Goal: Information Seeking & Learning: Learn about a topic

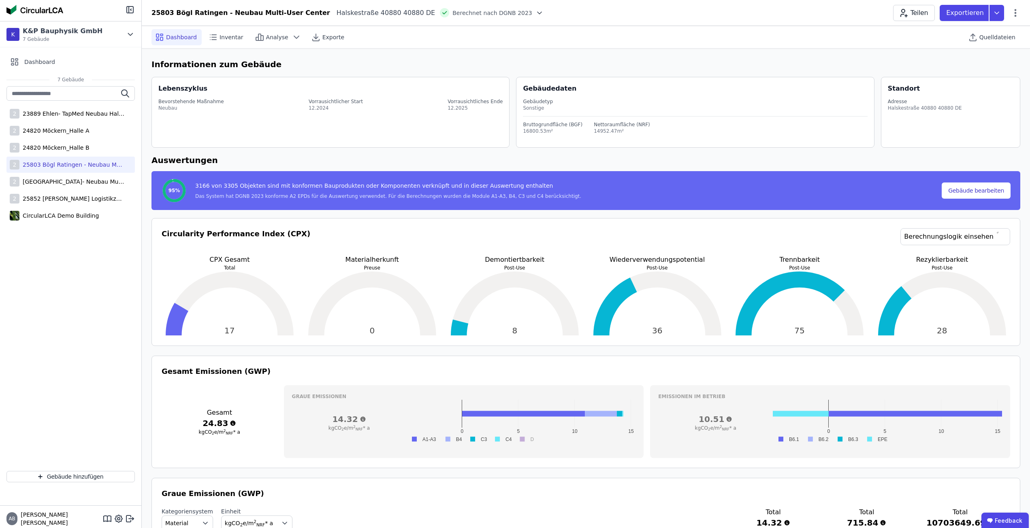
scroll to position [40, 0]
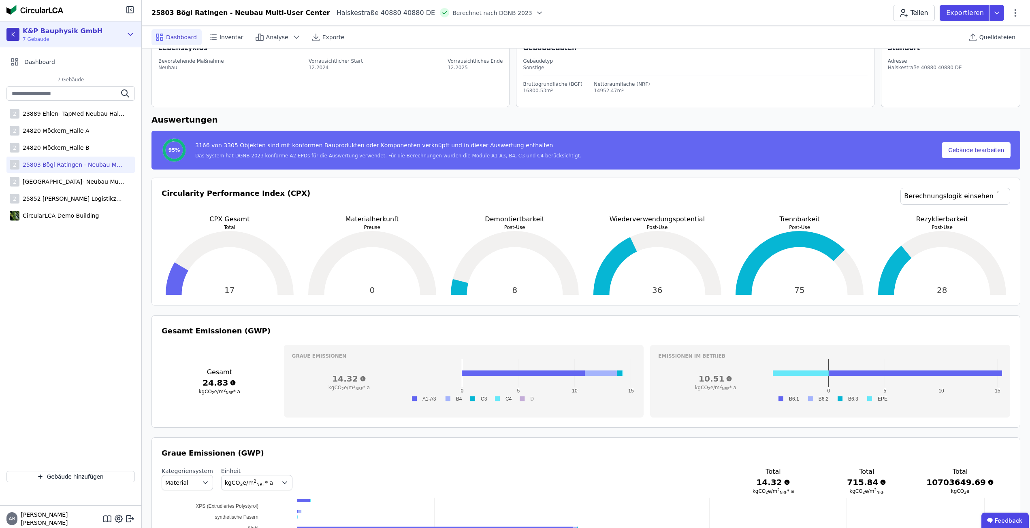
click at [20, 36] on div "K&P Bauphysik GmbH 7 Gebäude" at bounding box center [60, 34] width 83 height 16
click at [32, 67] on div "K" at bounding box center [29, 67] width 26 height 26
click at [128, 32] on icon at bounding box center [130, 35] width 9 height 10
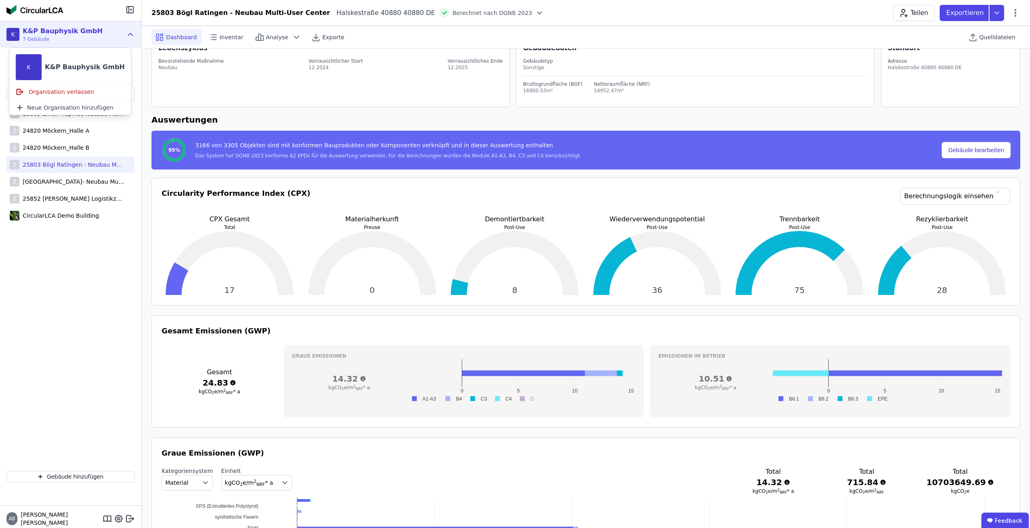
click at [128, 32] on icon at bounding box center [130, 35] width 9 height 10
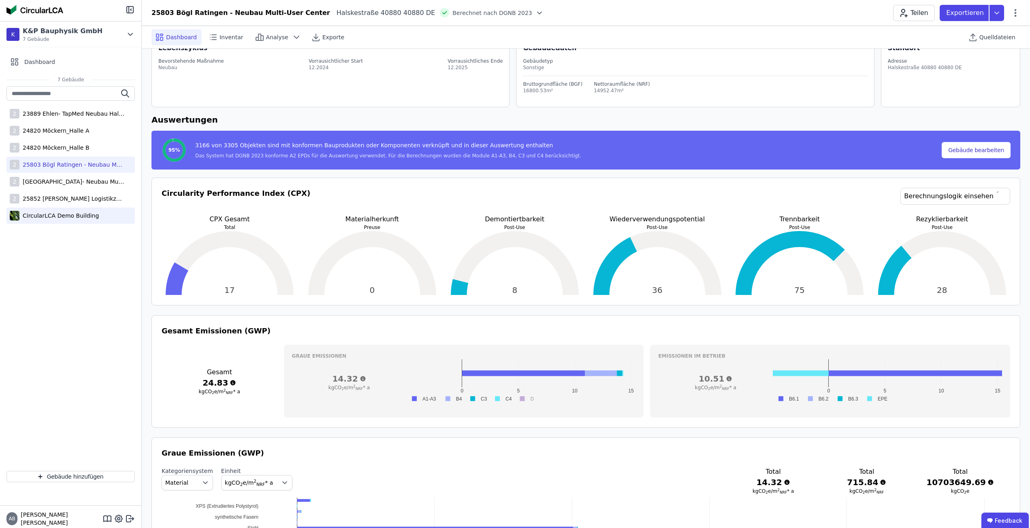
click at [82, 216] on div "CircularLCA Demo Building" at bounding box center [58, 216] width 79 height 8
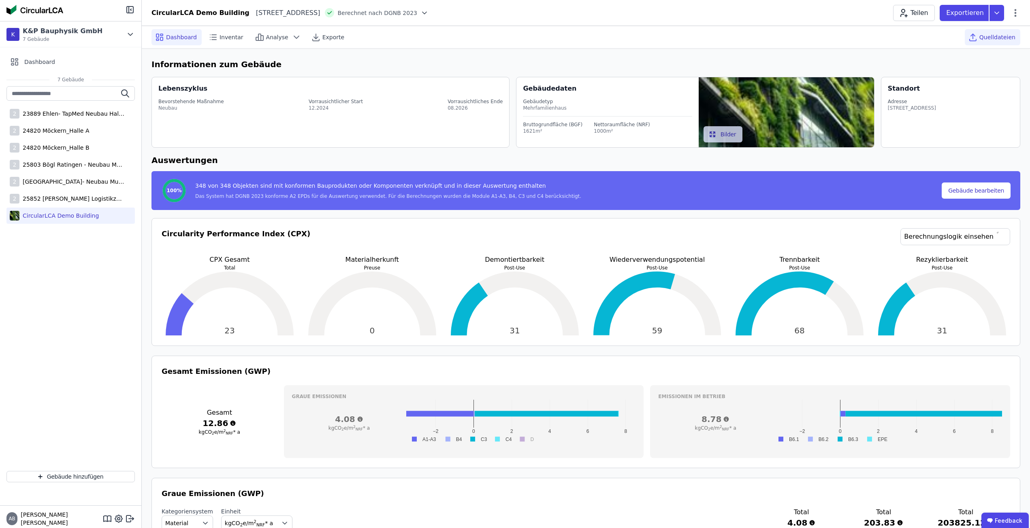
click at [989, 43] on div "Quelldateien" at bounding box center [992, 37] width 55 height 16
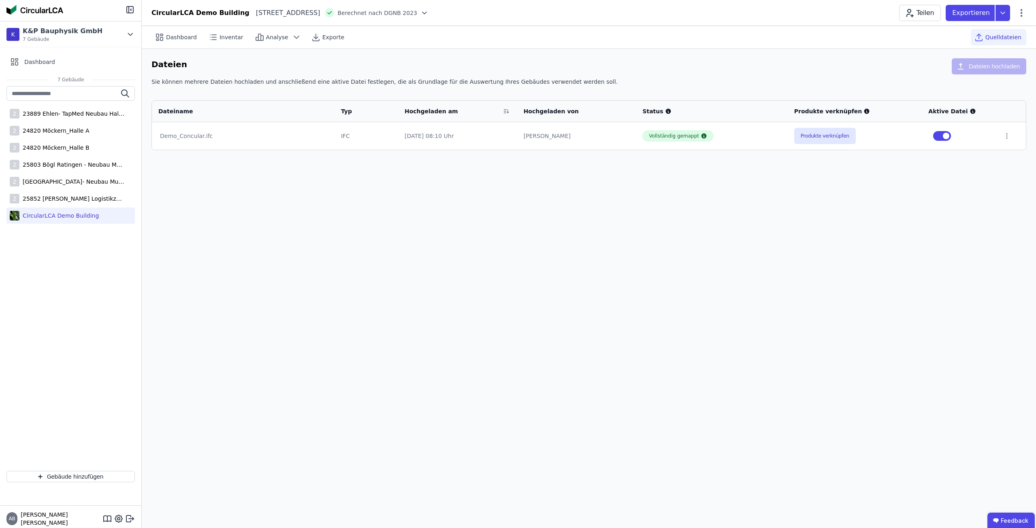
click at [838, 139] on button "Produkte verknüpfen" at bounding box center [825, 136] width 62 height 16
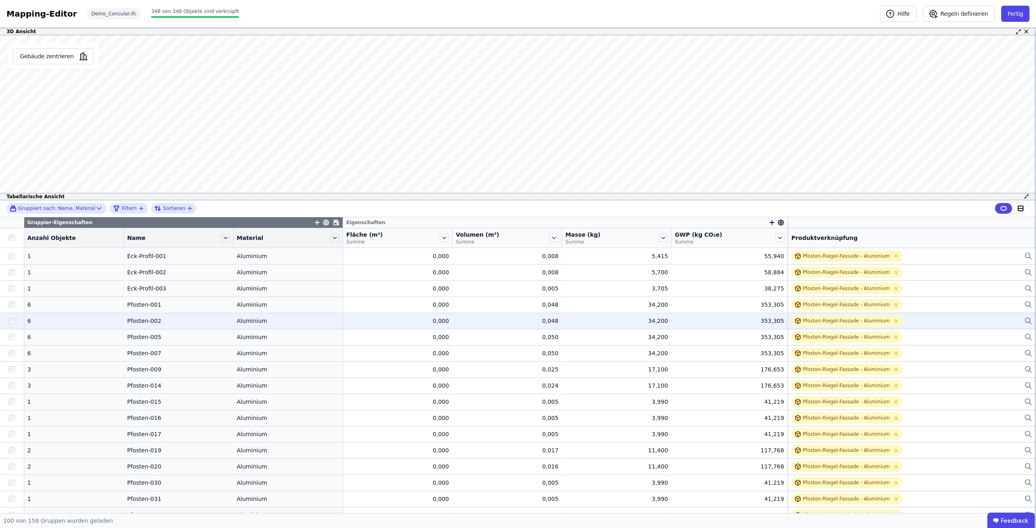
click at [56, 318] on div "6" at bounding box center [74, 321] width 93 height 8
click at [69, 318] on div "6" at bounding box center [74, 321] width 93 height 8
click at [133, 323] on div "Pfosten-002" at bounding box center [178, 321] width 102 height 8
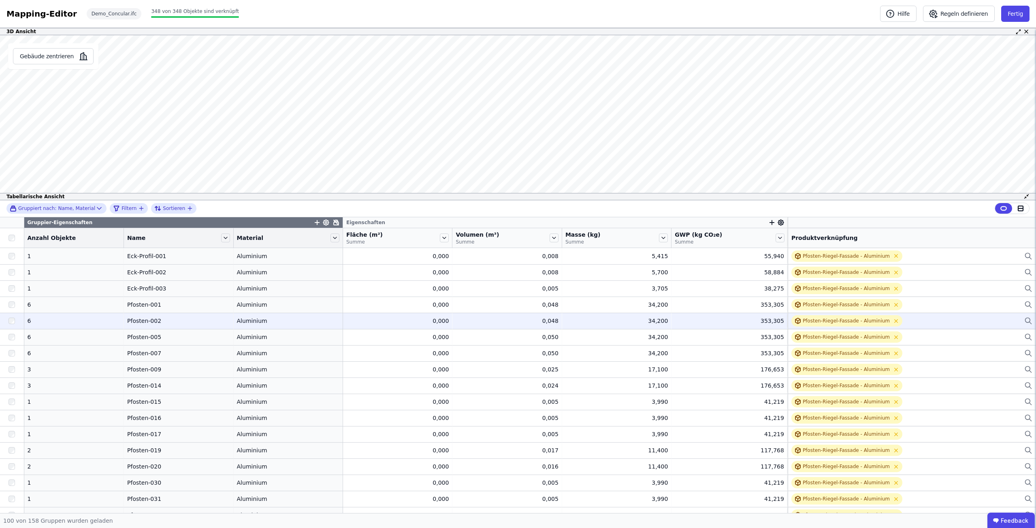
click at [133, 323] on div "Pfosten-002" at bounding box center [178, 321] width 102 height 8
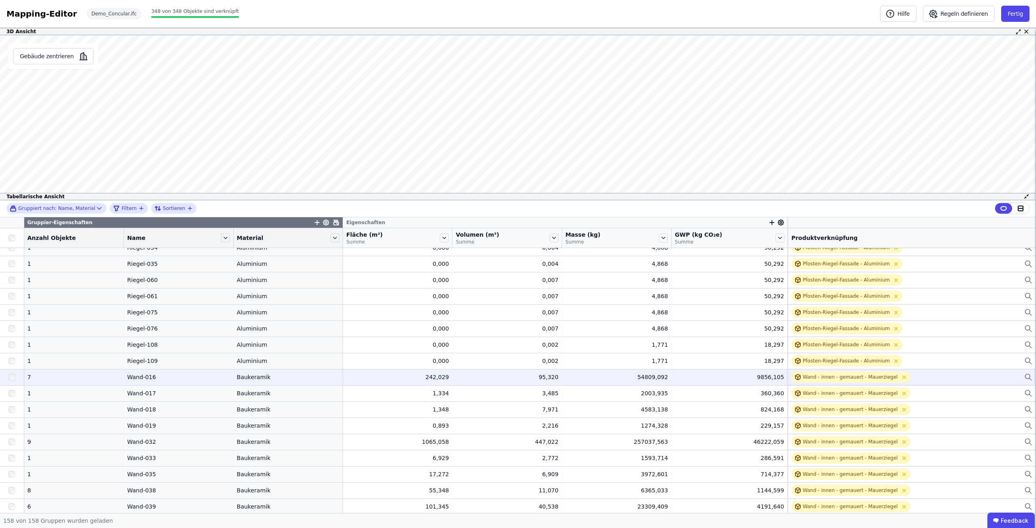
scroll to position [1719, 0]
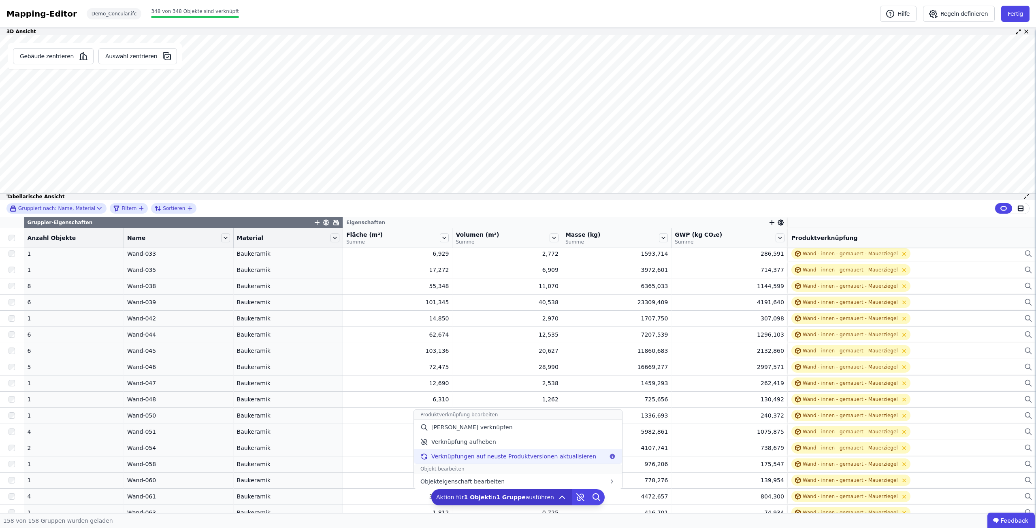
click at [555, 452] on div "Verknüpfungen auf neuste Produktversionen aktualisieren" at bounding box center [518, 457] width 208 height 15
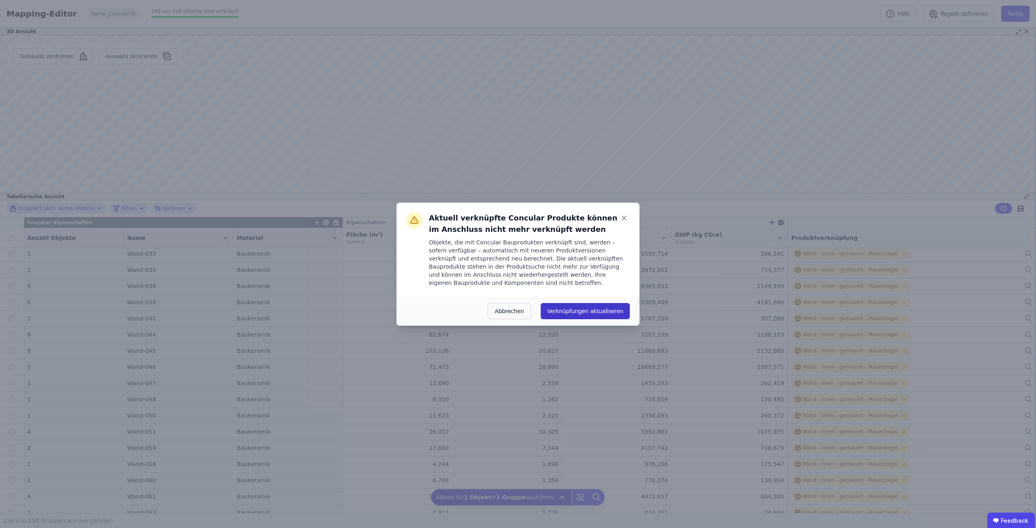
click at [572, 309] on button "Verknüpfungen aktualiseren" at bounding box center [585, 311] width 89 height 16
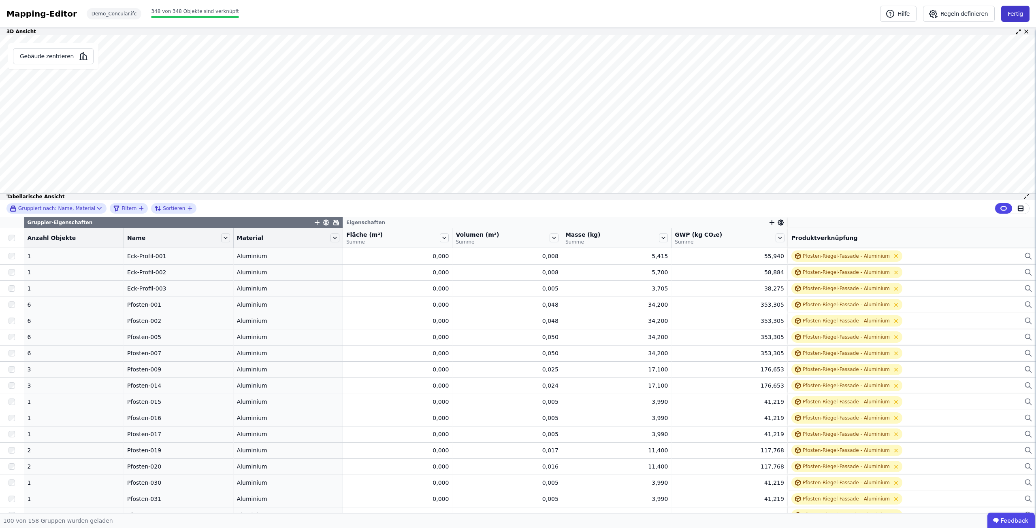
click at [1016, 14] on button "Fertig" at bounding box center [1015, 14] width 28 height 16
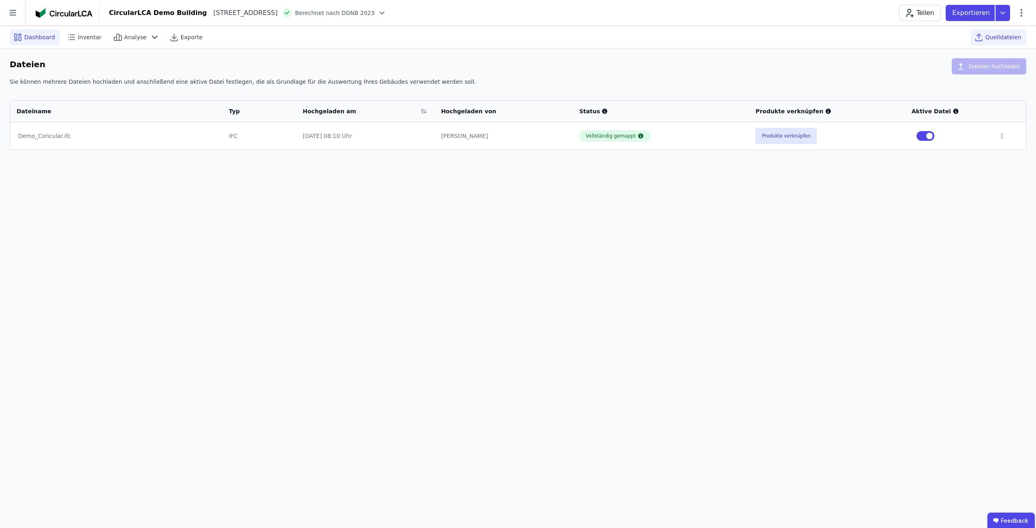
click at [32, 39] on span "Dashboard" at bounding box center [39, 37] width 31 height 8
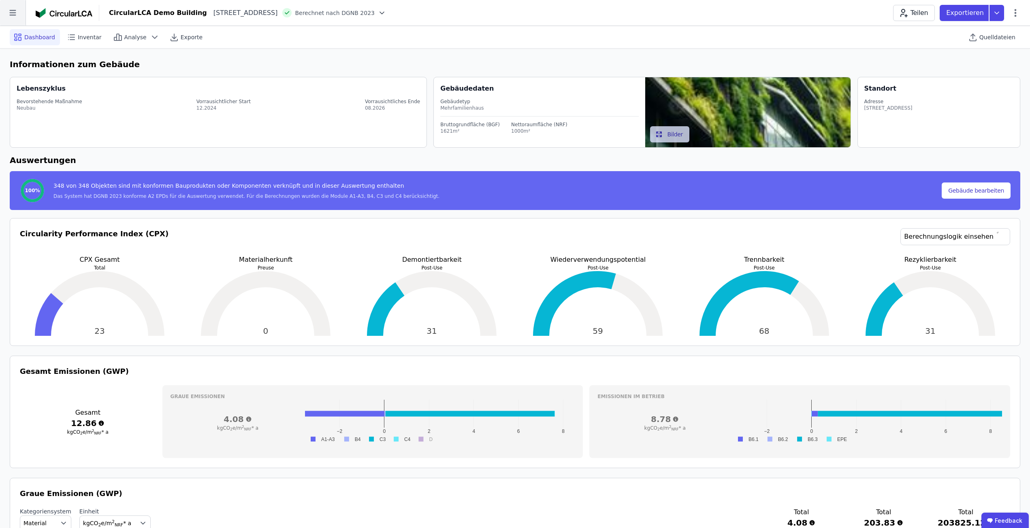
click at [12, 11] on icon at bounding box center [13, 13] width 26 height 26
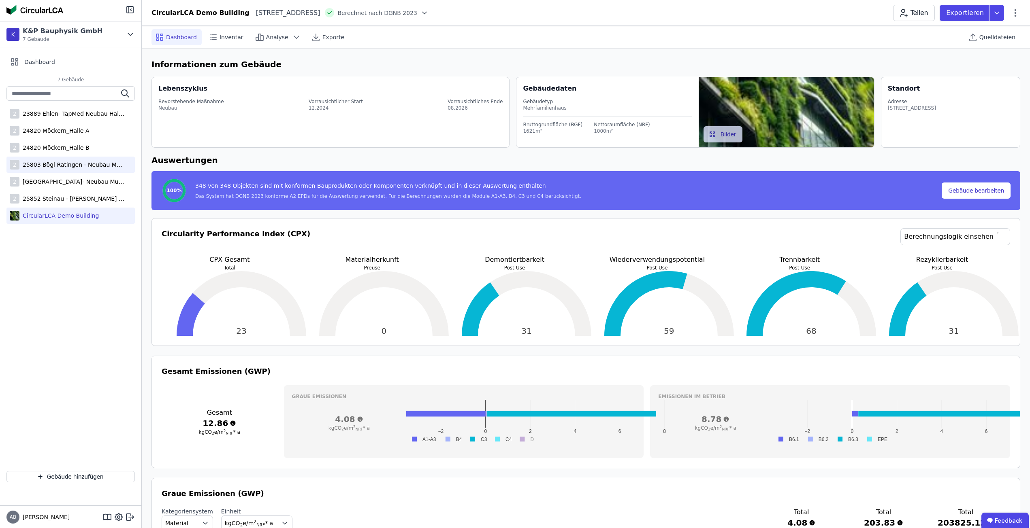
click at [58, 162] on div "25803 Bögl Ratingen - Neubau Multi-User Center" at bounding box center [71, 165] width 105 height 8
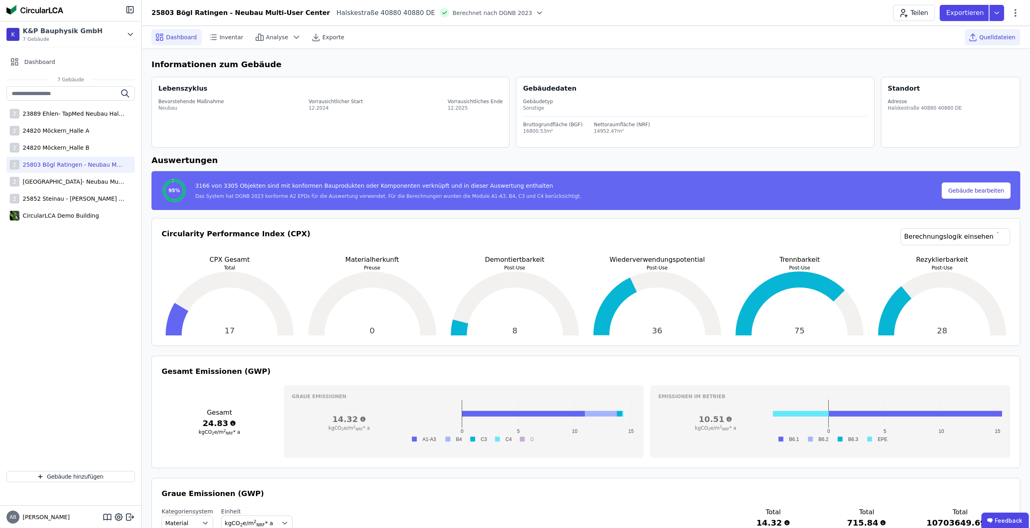
click at [976, 40] on icon at bounding box center [972, 40] width 6 height 2
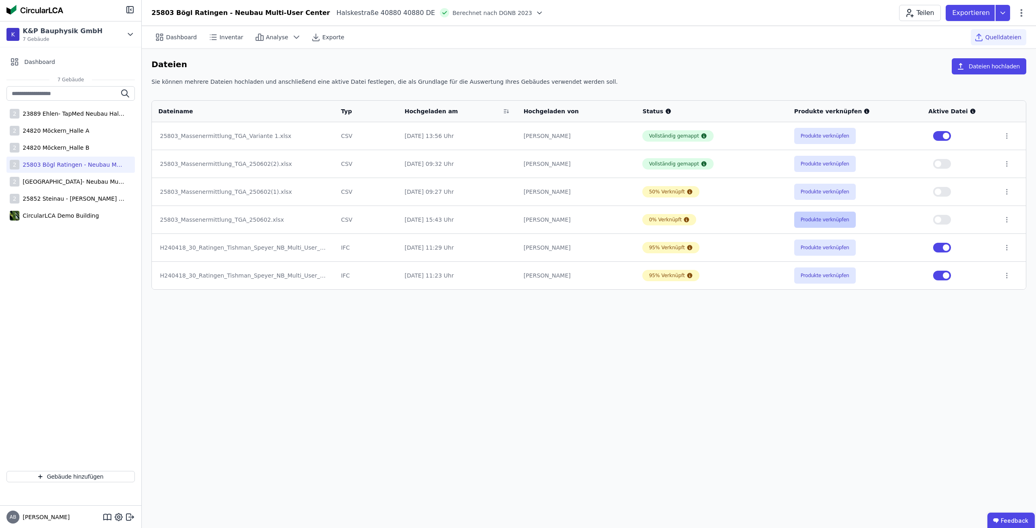
click at [823, 217] on button "Produkte verknüpfen" at bounding box center [825, 220] width 62 height 16
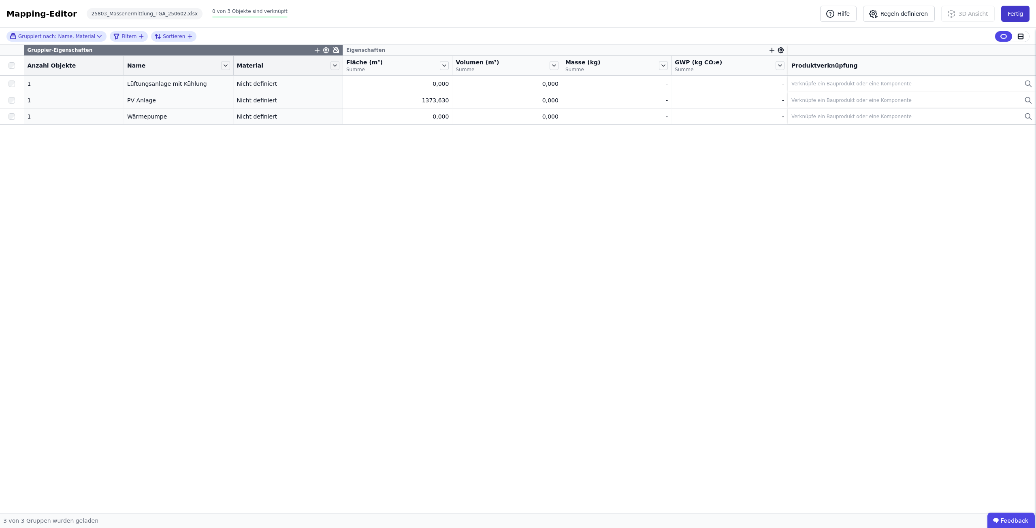
click at [1010, 7] on button "Fertig" at bounding box center [1015, 14] width 28 height 16
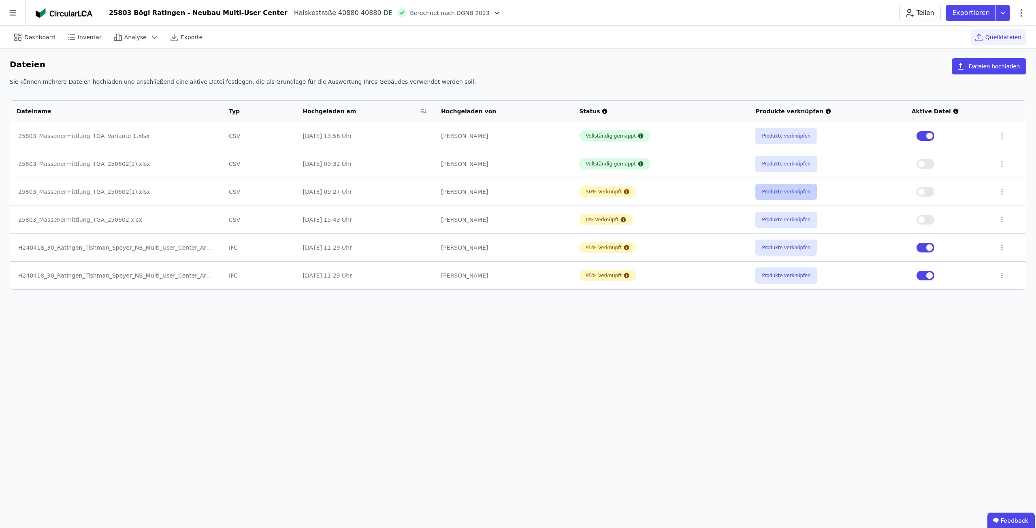
click at [776, 191] on button "Produkte verknüpfen" at bounding box center [786, 192] width 62 height 16
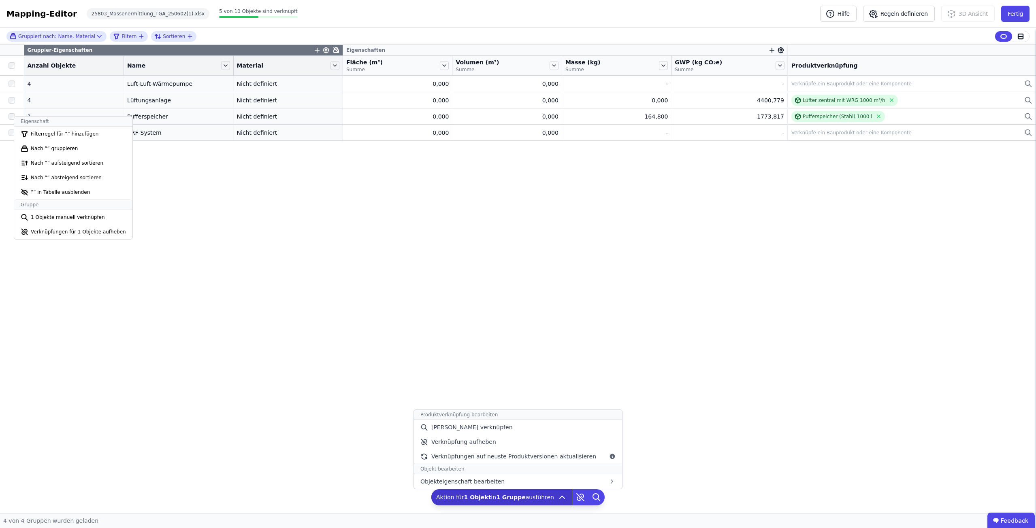
click at [557, 496] on icon at bounding box center [562, 498] width 10 height 10
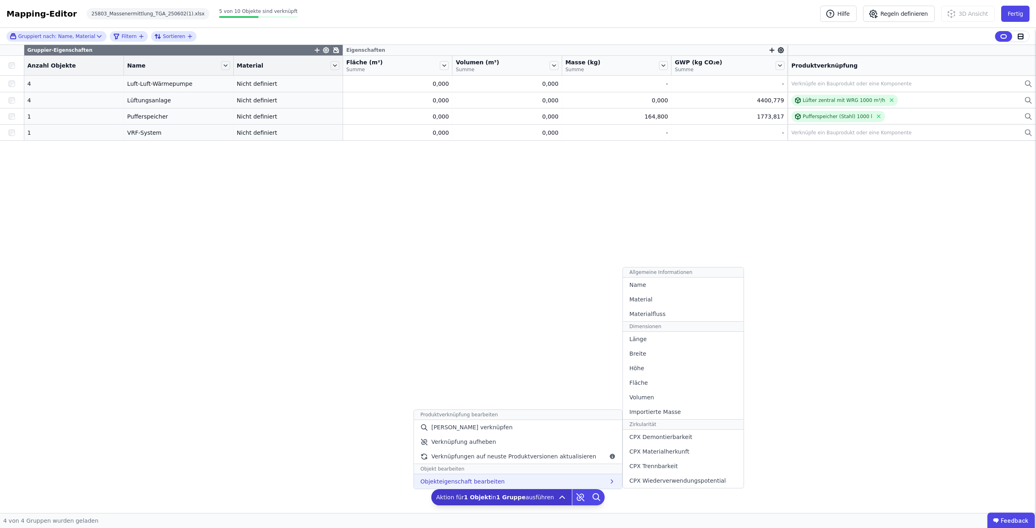
click at [548, 481] on div "Objekteigenschaft bearbeiten Allgemeine Informationen Name Material Materialflu…" at bounding box center [518, 482] width 208 height 15
click at [637, 286] on div "Name" at bounding box center [683, 285] width 121 height 15
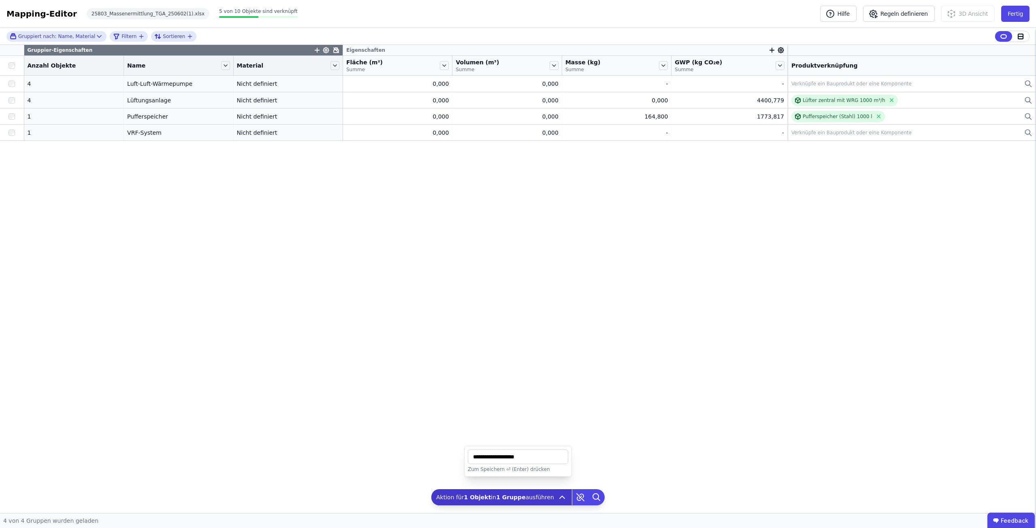
type input "**********"
click at [1008, 9] on button "Fertig" at bounding box center [1015, 14] width 28 height 16
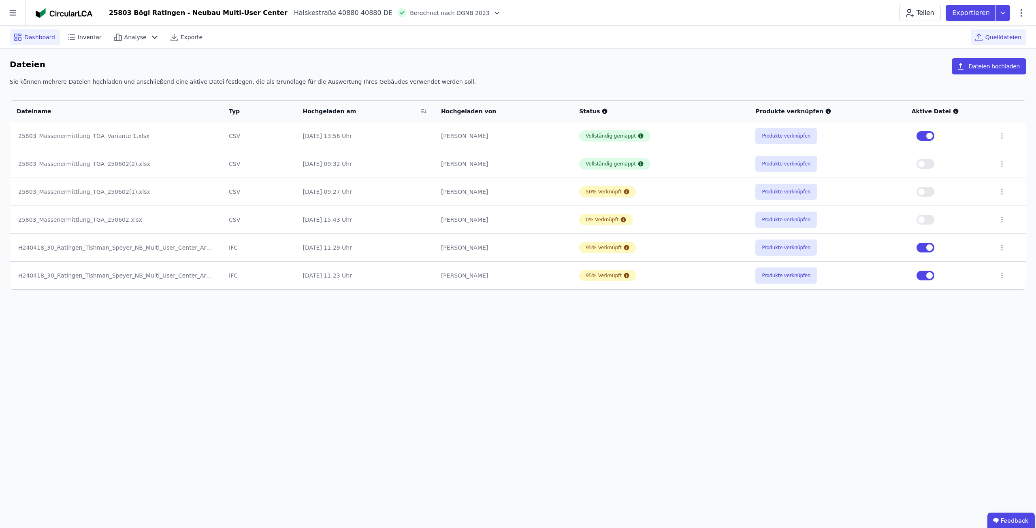
click at [21, 36] on icon at bounding box center [20, 35] width 2 height 2
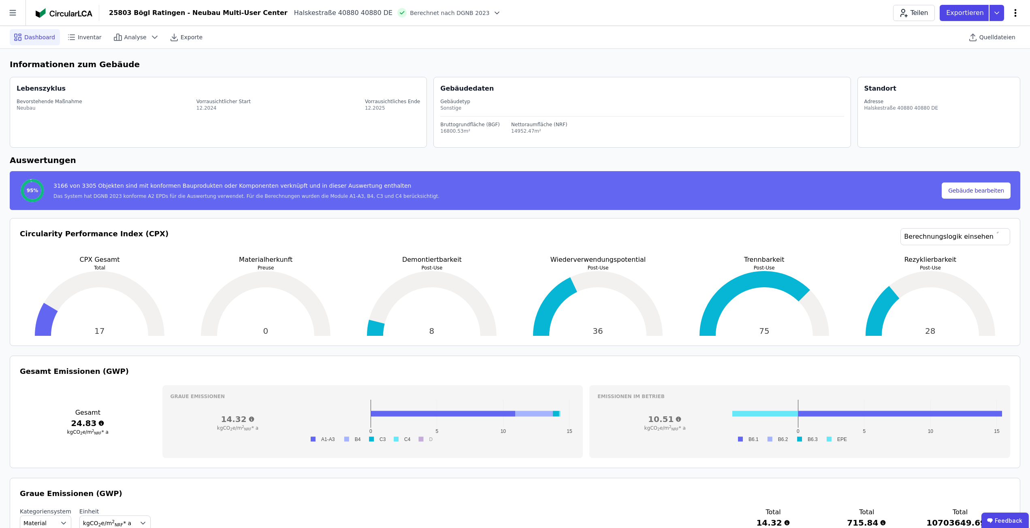
click at [1016, 11] on icon at bounding box center [1015, 13] width 10 height 10
click at [1003, 28] on div "Gebäude bearbeiten" at bounding box center [981, 32] width 78 height 15
select select "**********"
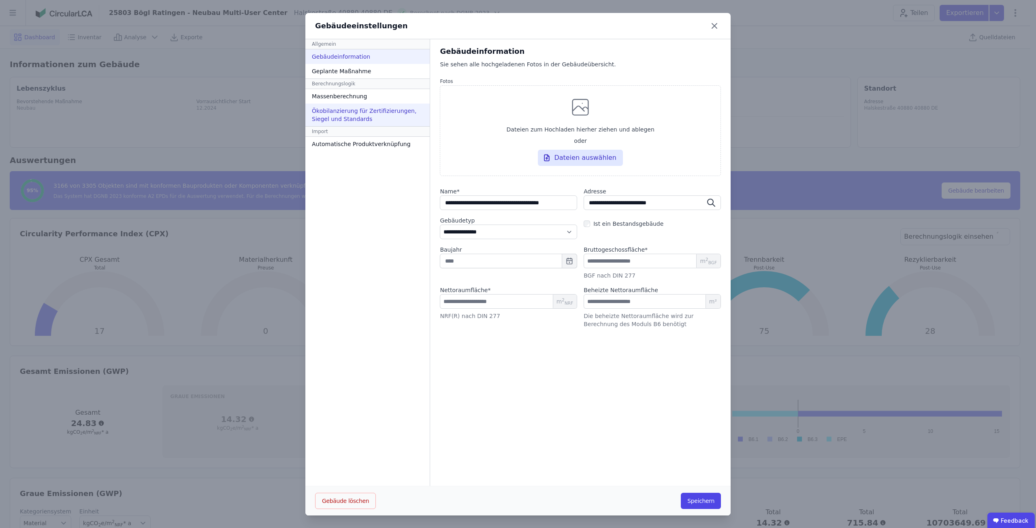
click at [350, 105] on div "Ökobilanzierung für Zertifizierungen, Siegel und Standards" at bounding box center [367, 115] width 124 height 23
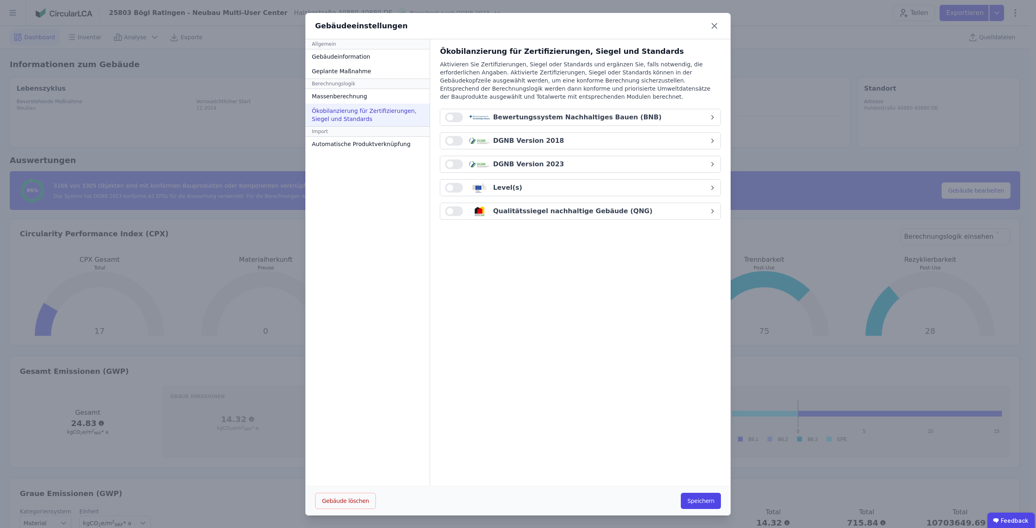
click at [450, 165] on button "button" at bounding box center [454, 165] width 18 height 10
click at [706, 495] on button "Speichern" at bounding box center [701, 501] width 40 height 16
click at [362, 60] on div "Gebäudeinformation" at bounding box center [370, 56] width 130 height 15
select select "**********"
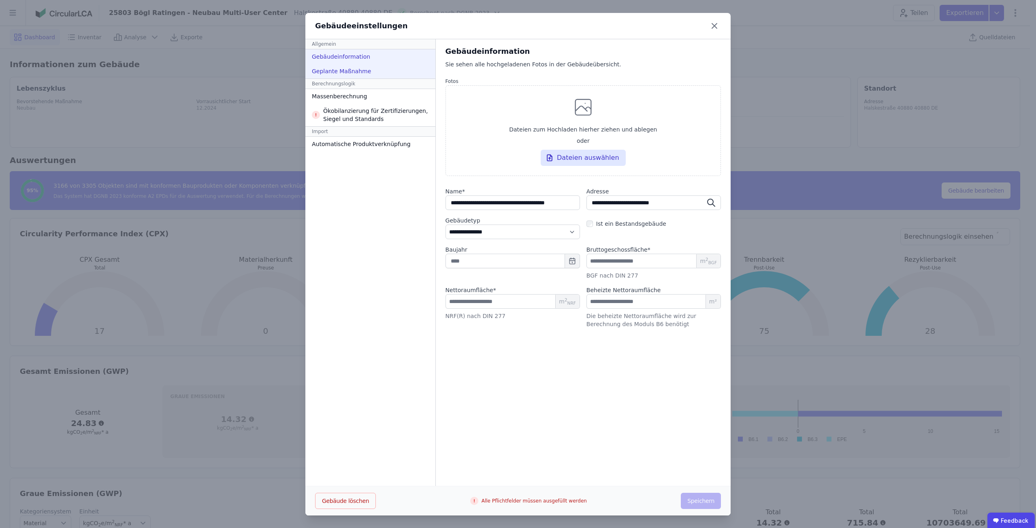
click at [354, 73] on div "Geplante Maßnahme" at bounding box center [370, 71] width 130 height 15
select select "*"
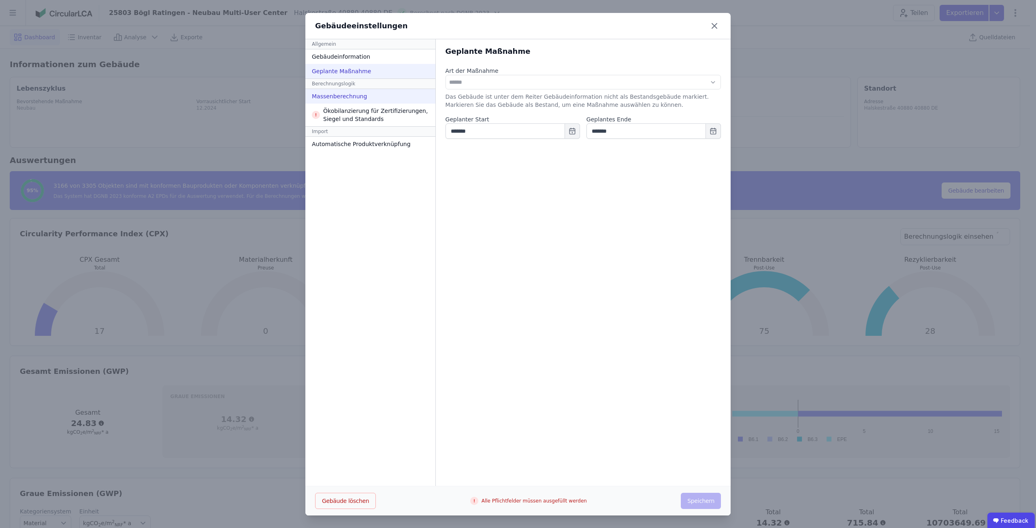
click at [358, 94] on div "Massenberechnung" at bounding box center [370, 96] width 130 height 15
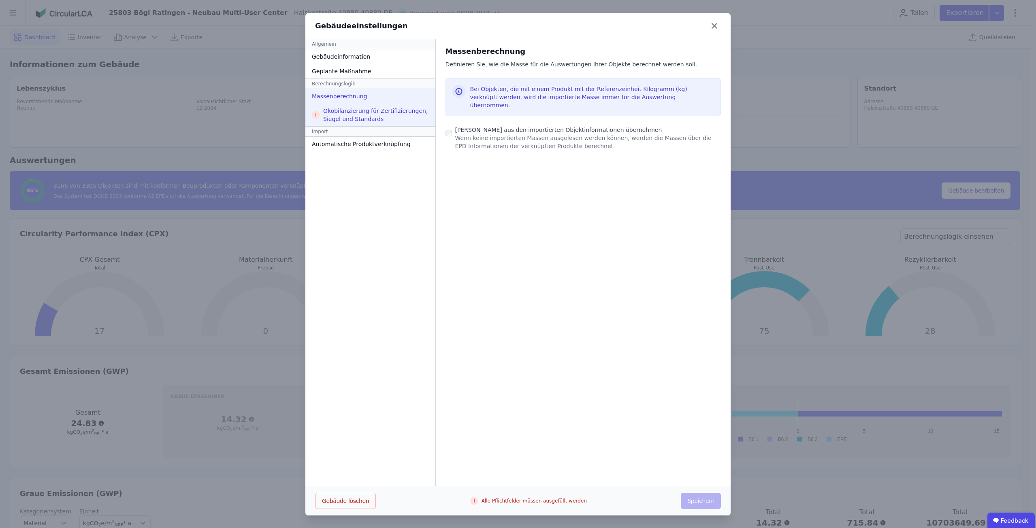
click at [358, 120] on div "Ökobilanzierung für Zertifizierungen, Siegel und Standards" at bounding box center [370, 115] width 130 height 23
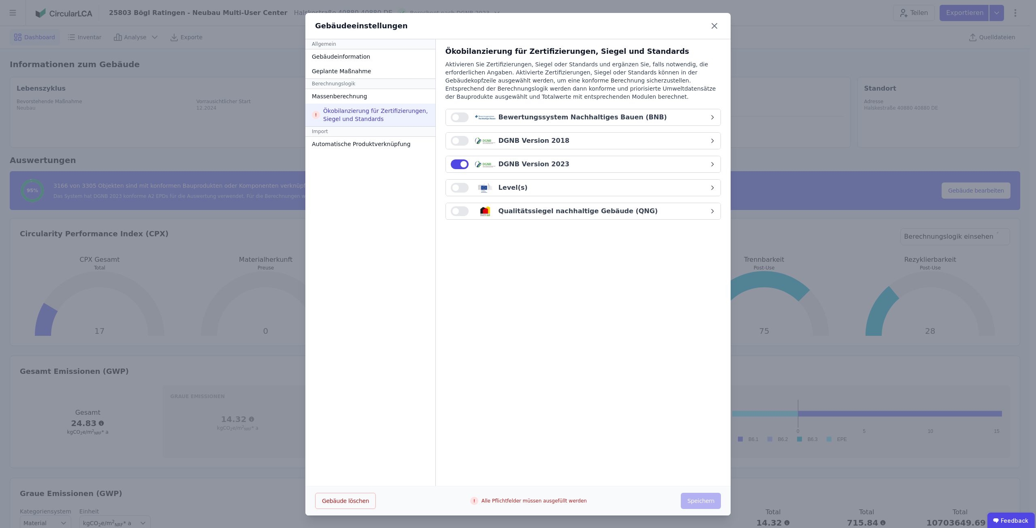
click at [707, 168] on button "DGNB Version 2023" at bounding box center [583, 164] width 275 height 16
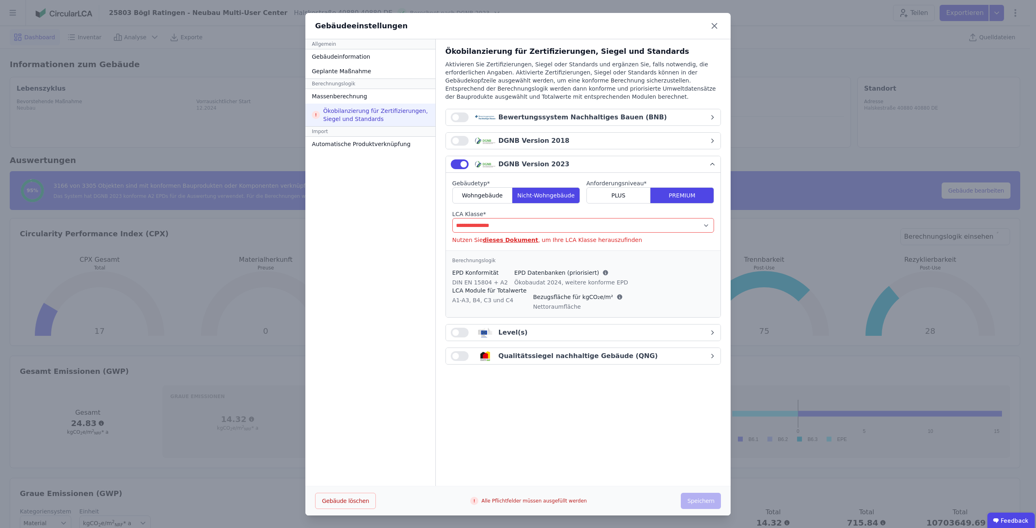
click at [665, 221] on select "**********" at bounding box center [583, 225] width 262 height 15
select select "*"
click at [452, 218] on select "**********" at bounding box center [583, 225] width 262 height 15
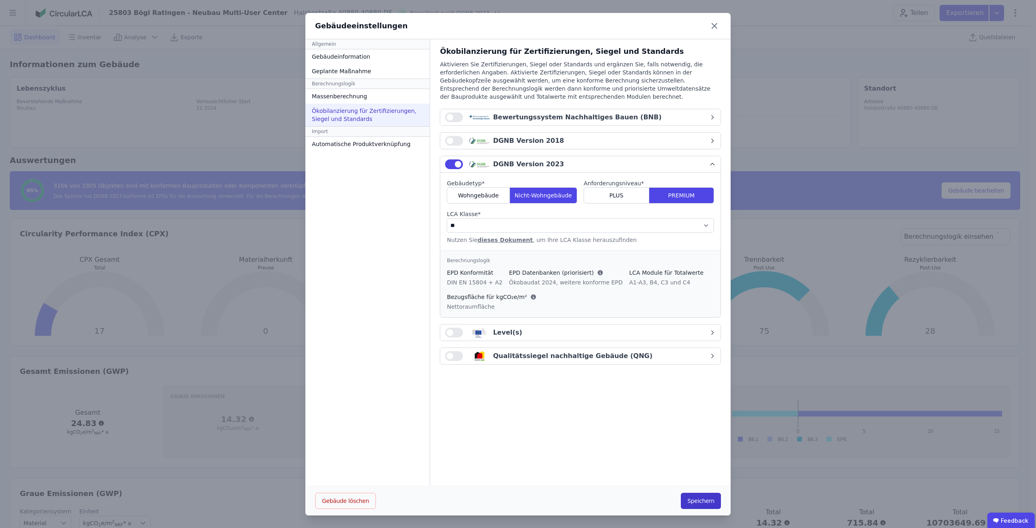
click at [694, 503] on button "Speichern" at bounding box center [701, 501] width 40 height 16
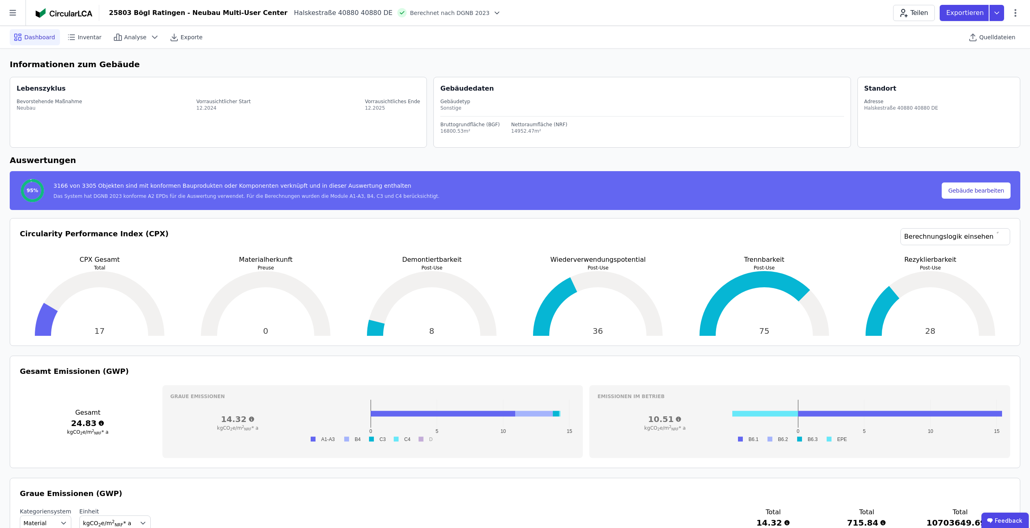
click at [493, 12] on icon at bounding box center [497, 13] width 8 height 8
click at [493, 11] on icon at bounding box center [497, 13] width 8 height 8
click at [983, 43] on div "Quelldateien" at bounding box center [992, 37] width 55 height 16
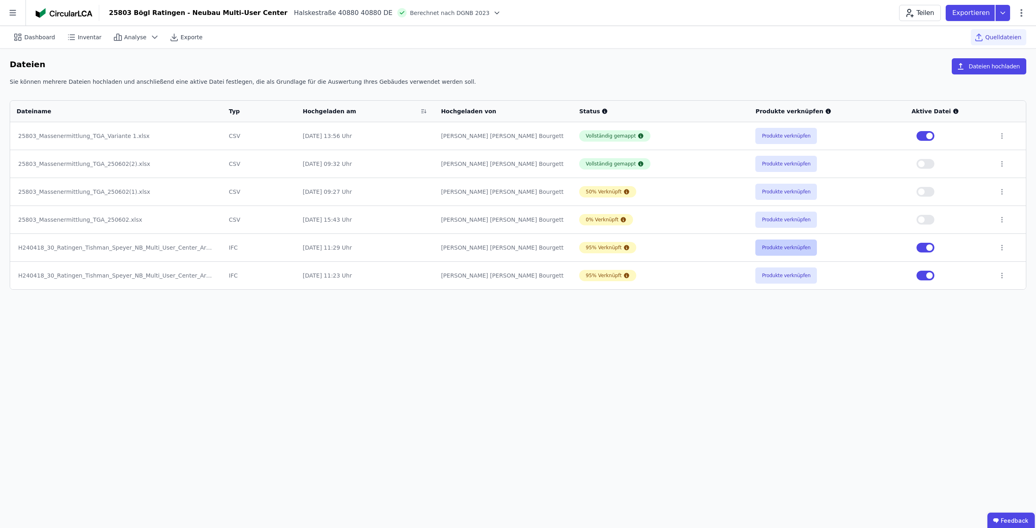
click at [778, 244] on button "Produkte verknüpfen" at bounding box center [786, 248] width 62 height 16
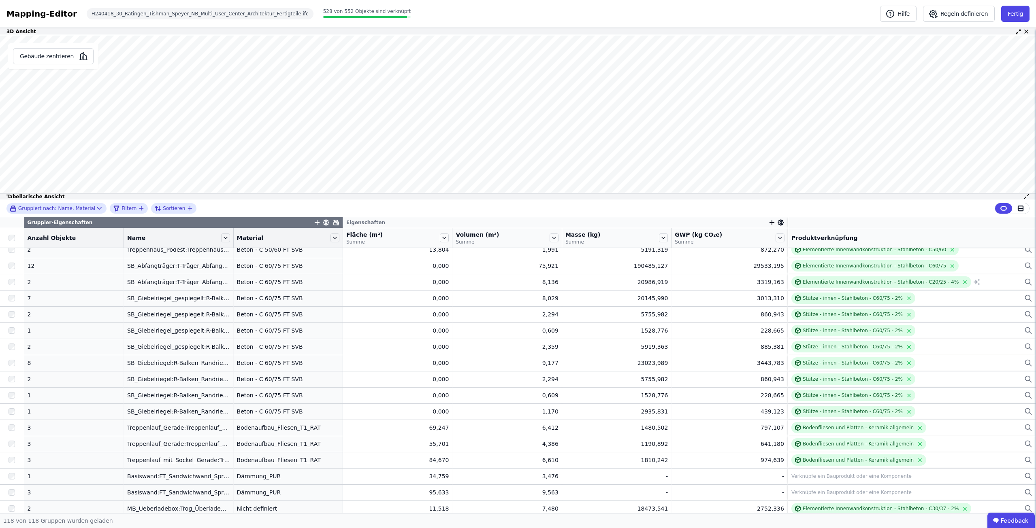
scroll to position [918, 0]
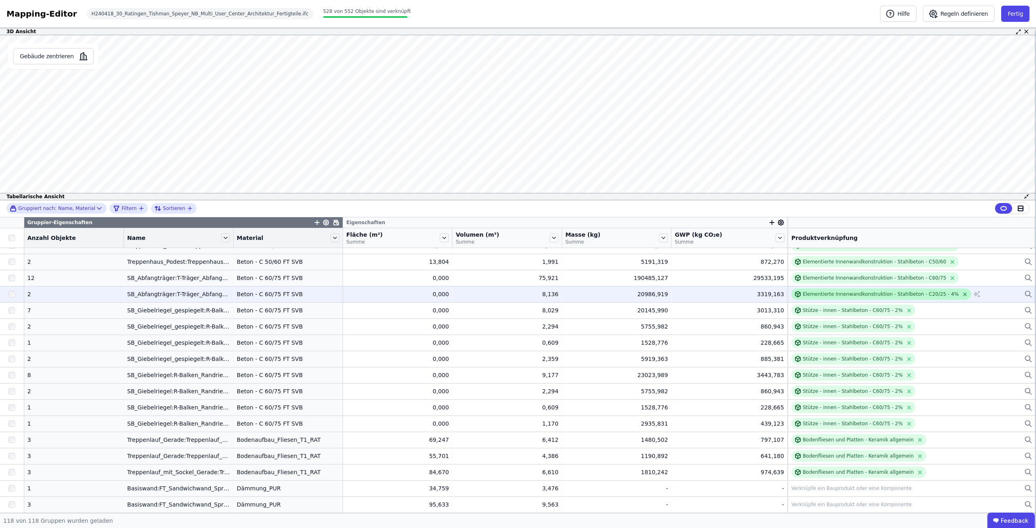
click at [962, 293] on icon at bounding box center [965, 295] width 6 height 6
click at [901, 294] on div "Verknüpfe ein Bauprodukt oder eine Komponente" at bounding box center [911, 295] width 241 height 10
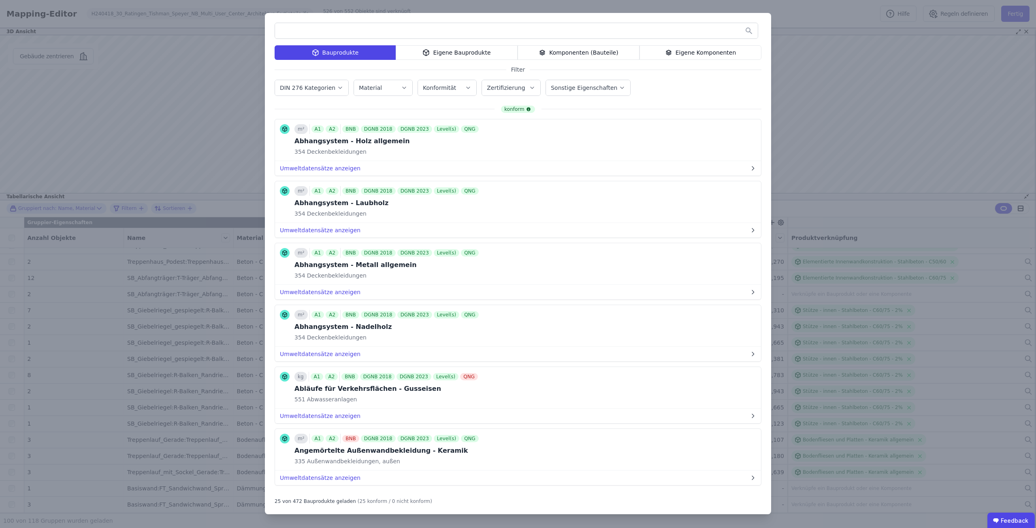
click at [502, 30] on input "text" at bounding box center [516, 30] width 483 height 15
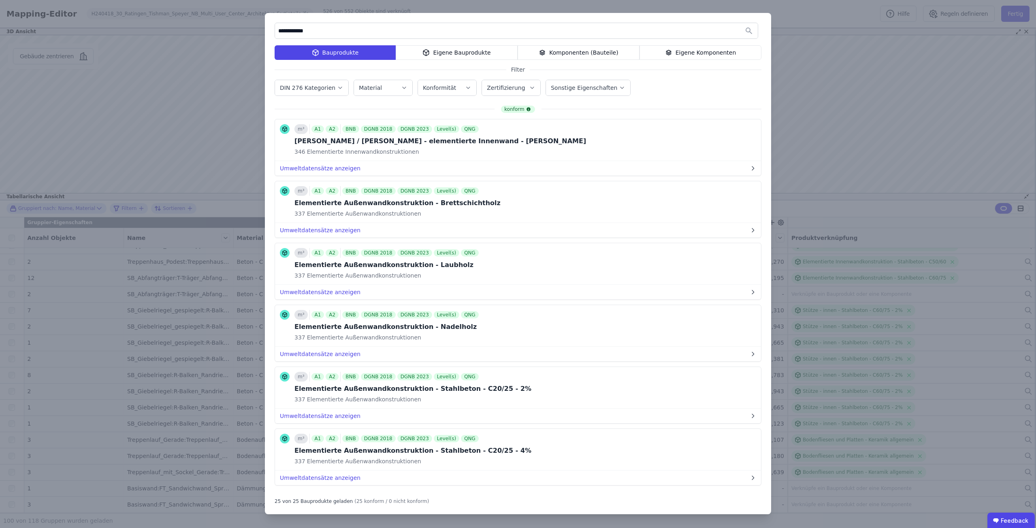
type input "**********"
click at [495, 60] on div "**********" at bounding box center [518, 264] width 506 height 502
click at [492, 58] on div "Eigene Bauprodukte" at bounding box center [457, 52] width 122 height 15
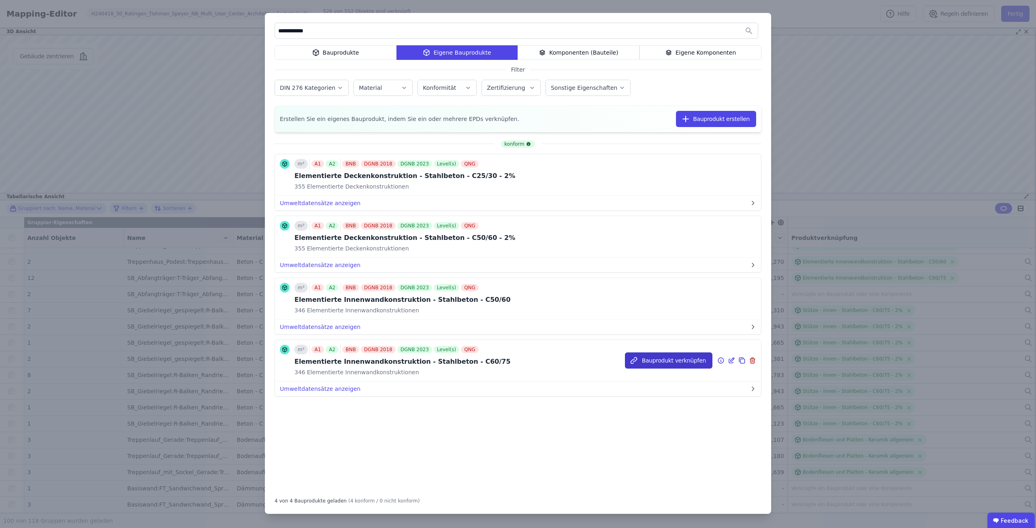
click at [649, 359] on button "Bauprodukt verknüpfen" at bounding box center [668, 361] width 87 height 16
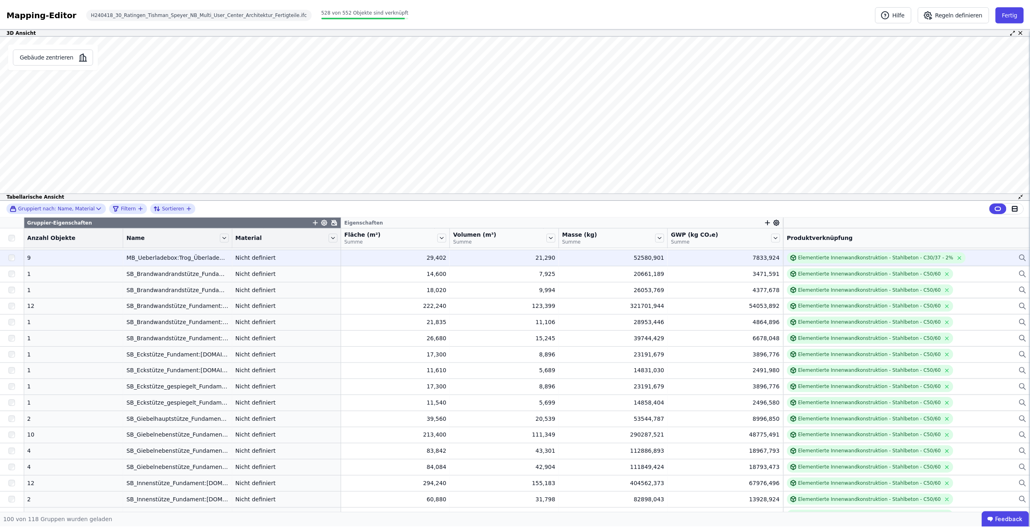
scroll to position [1201, 0]
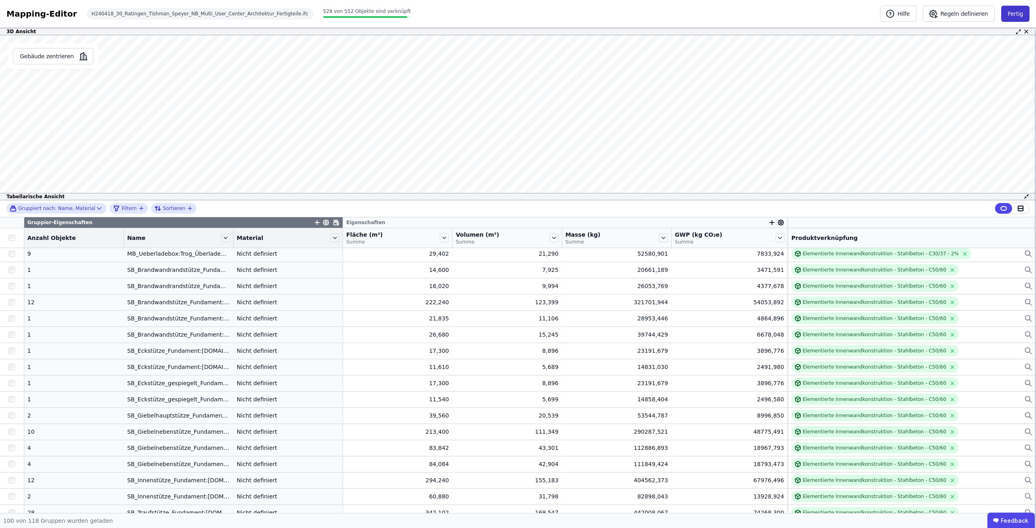
click at [1014, 7] on button "Fertig" at bounding box center [1015, 14] width 28 height 16
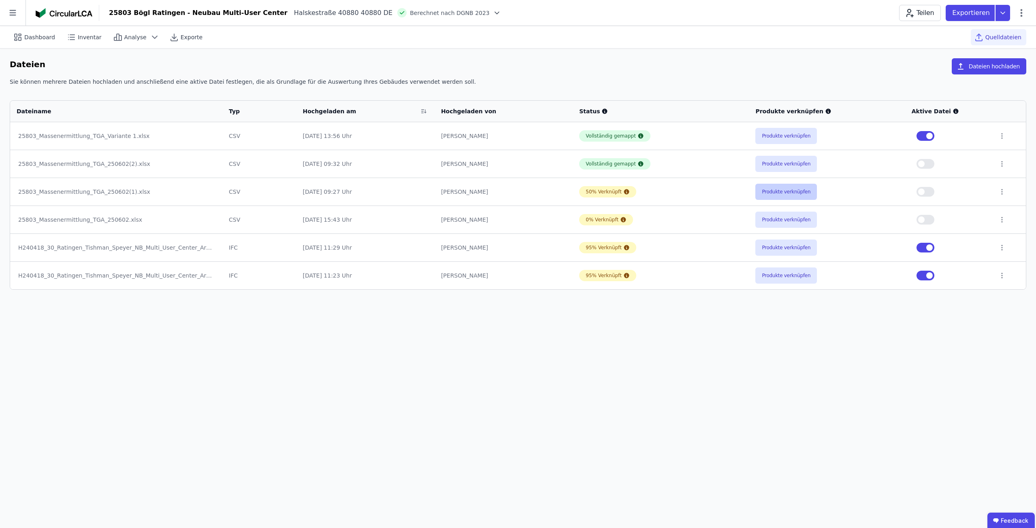
click at [779, 187] on button "Produkte verknüpfen" at bounding box center [786, 192] width 62 height 16
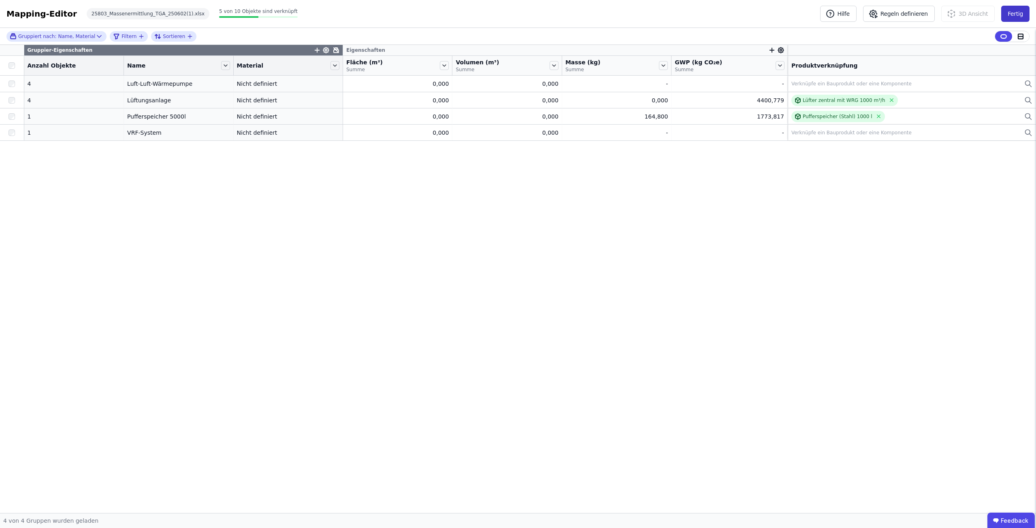
drag, startPoint x: 590, startPoint y: 252, endPoint x: 1017, endPoint y: 18, distance: 486.6
click at [1017, 18] on button "Fertig" at bounding box center [1015, 14] width 28 height 16
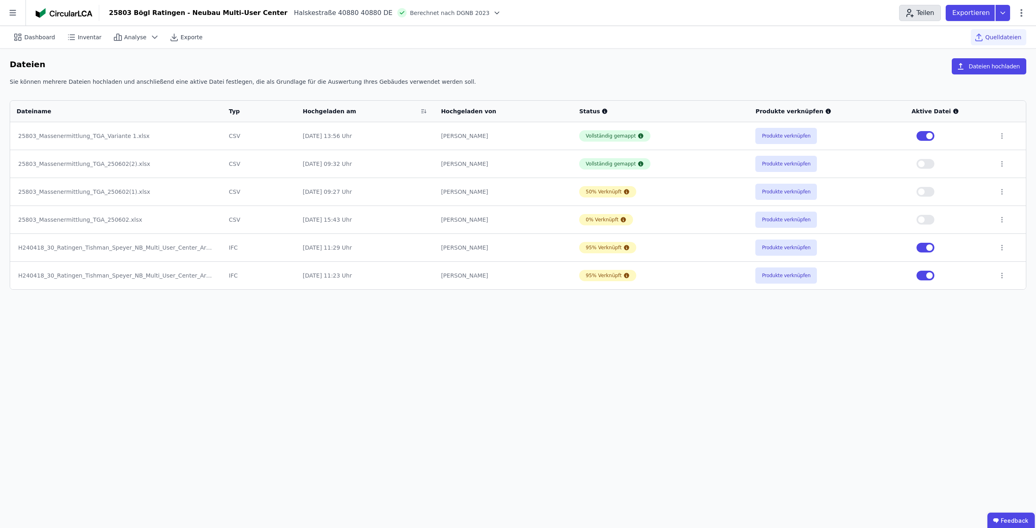
click at [929, 9] on button "Teilen" at bounding box center [920, 13] width 42 height 16
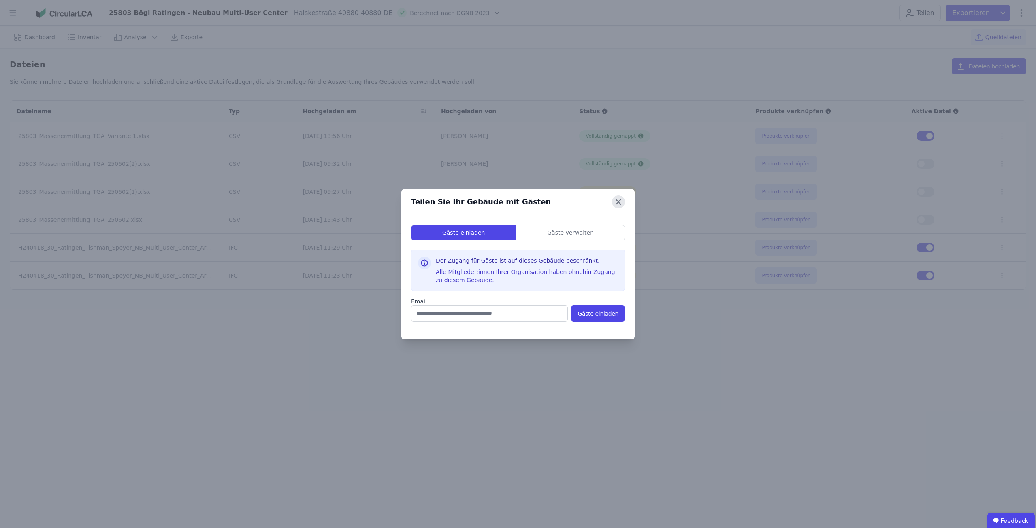
click at [616, 201] on icon at bounding box center [618, 202] width 13 height 13
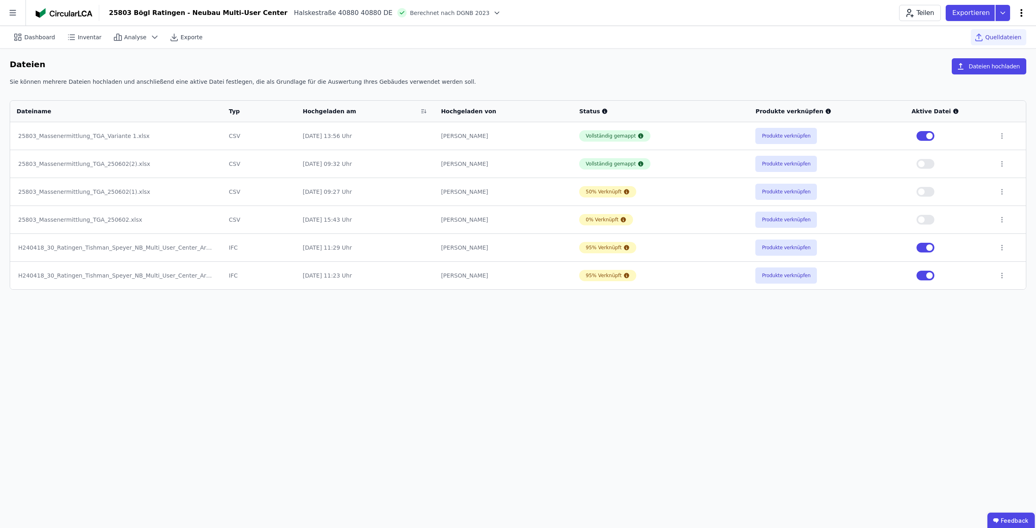
click at [1019, 14] on icon at bounding box center [1021, 13] width 10 height 10
click at [840, 22] on header "25803 Bögl Ratingen - Neubau Multi-User Center Halskestraße 40880 40880 DE Bere…" at bounding box center [518, 13] width 1036 height 26
click at [39, 41] on div "Dashboard" at bounding box center [35, 37] width 50 height 16
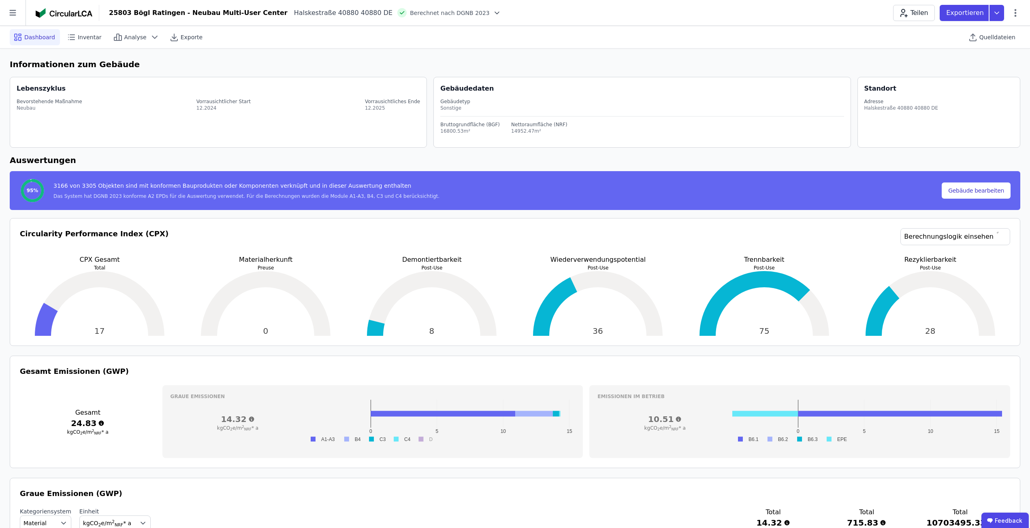
click at [623, 245] on div "Circularity Performance Index (CPX) Berechnungslogik einsehen" at bounding box center [515, 241] width 990 height 27
click at [579, 238] on div "Circularity Performance Index (CPX) Berechnungslogik einsehen" at bounding box center [515, 241] width 990 height 27
click at [20, 14] on icon at bounding box center [13, 13] width 26 height 26
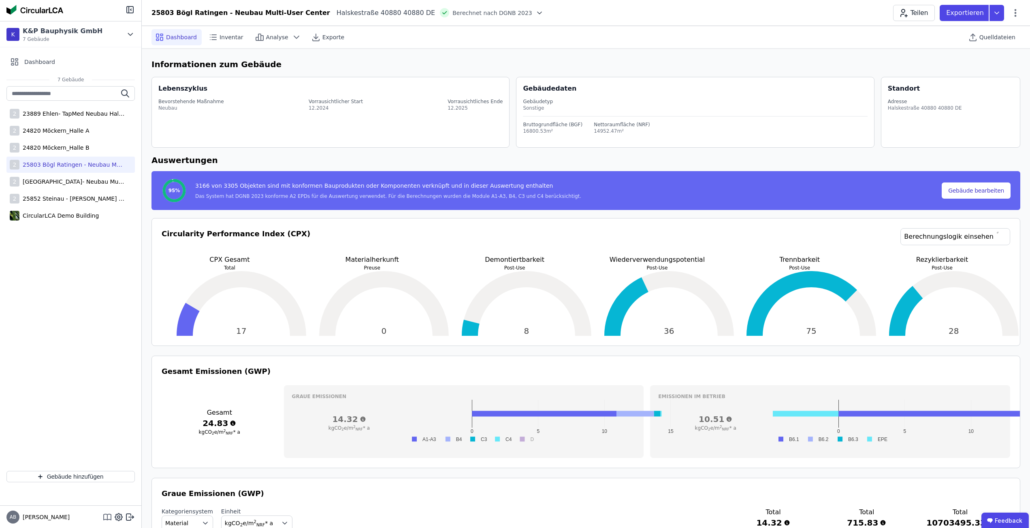
click at [109, 520] on icon at bounding box center [107, 518] width 10 height 10
click at [117, 523] on div "AB Anna Joelle" at bounding box center [70, 517] width 141 height 23
click at [117, 522] on icon at bounding box center [119, 518] width 10 height 10
select select "*"
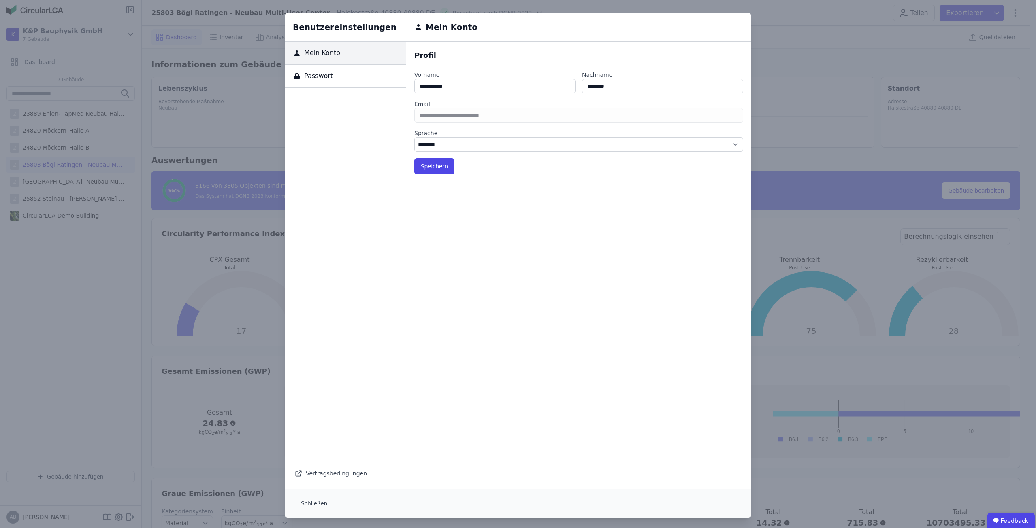
click at [826, 84] on div "Benutzereinstellungen Mein Konto Passwort Vertragsbedingungen Mein Konto Profil…" at bounding box center [518, 265] width 1036 height 531
click at [304, 500] on button "Schließen" at bounding box center [313, 504] width 39 height 16
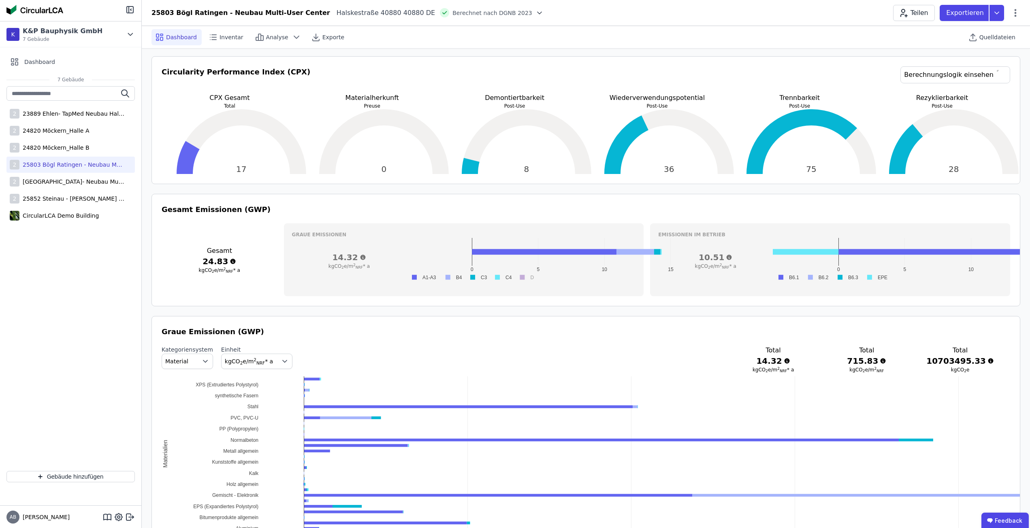
scroll to position [445, 0]
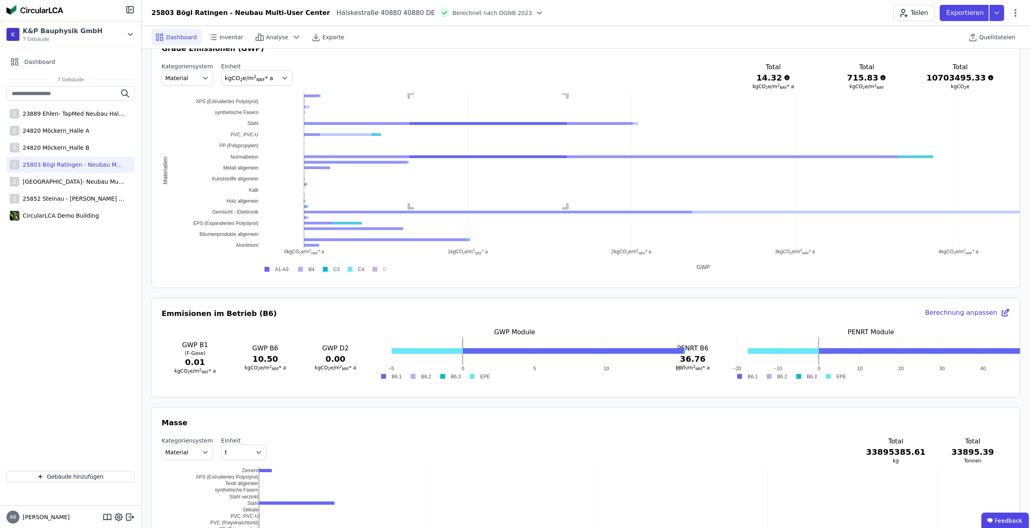
drag, startPoint x: 409, startPoint y: 94, endPoint x: 567, endPoint y: 208, distance: 193.8
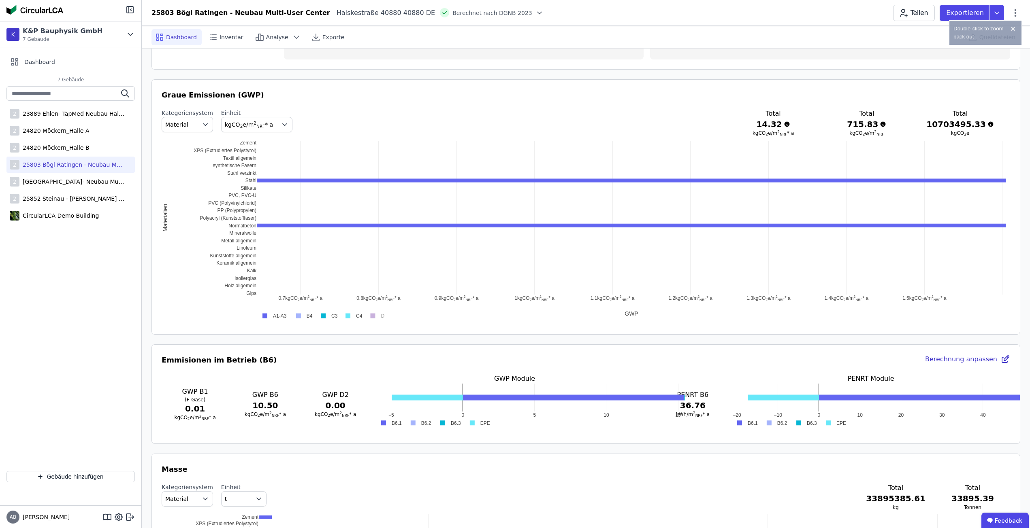
scroll to position [405, 0]
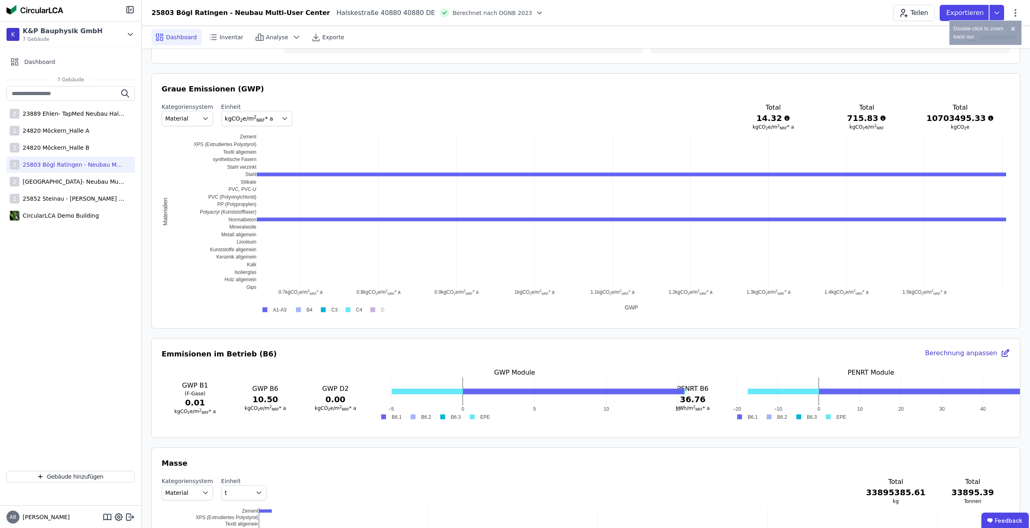
drag, startPoint x: 233, startPoint y: 148, endPoint x: 325, endPoint y: 244, distance: 132.6
click at [325, 244] on div "0.7 kgCO ​ 2 ​ e/m ​ 2 ​ ​ NRF ​ * a 0.8 kgCO ​ 2 ​ e/m ​ 2 ​ ​ NRF ​ * a 0.9 k…" at bounding box center [586, 225] width 848 height 182
drag, startPoint x: 293, startPoint y: 152, endPoint x: 409, endPoint y: 281, distance: 173.5
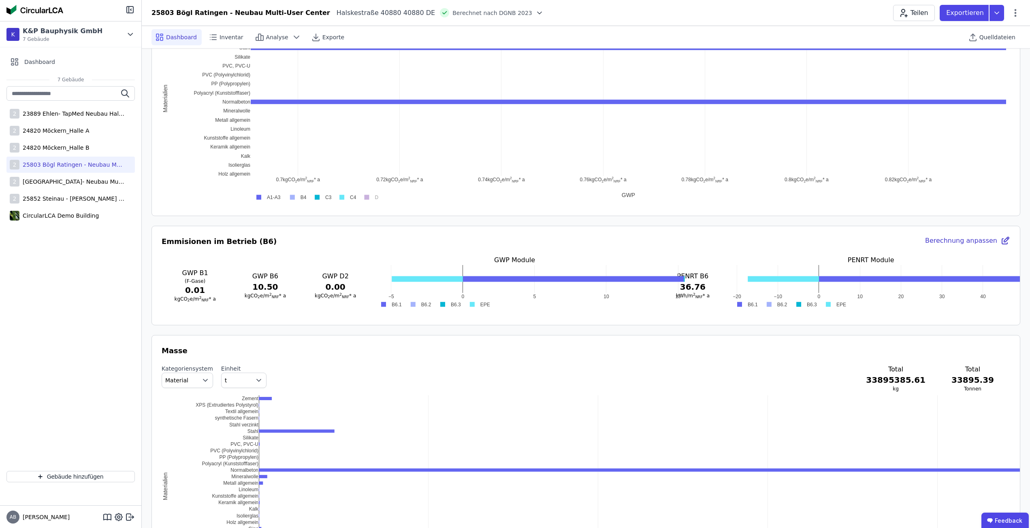
scroll to position [526, 0]
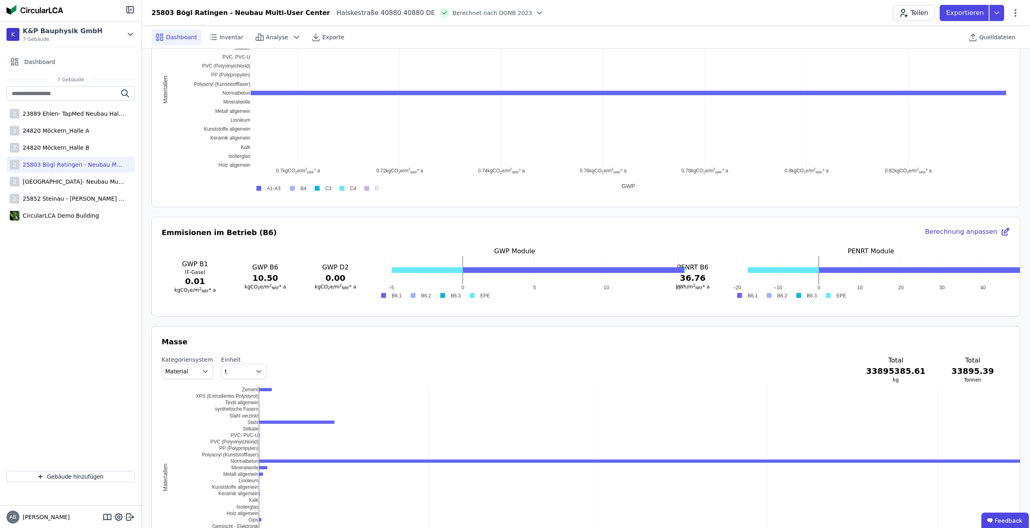
click at [1001, 231] on icon at bounding box center [1005, 232] width 10 height 10
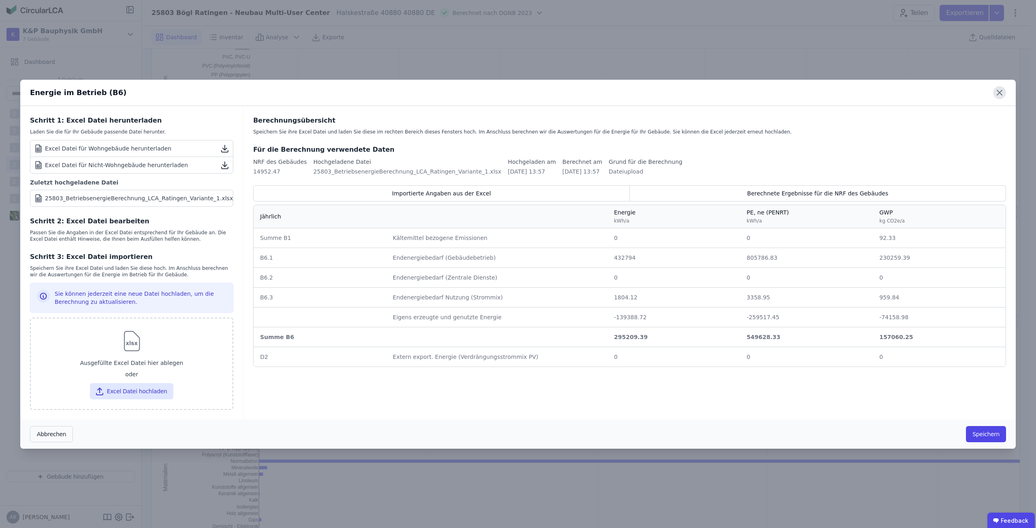
click at [997, 96] on icon at bounding box center [999, 92] width 13 height 13
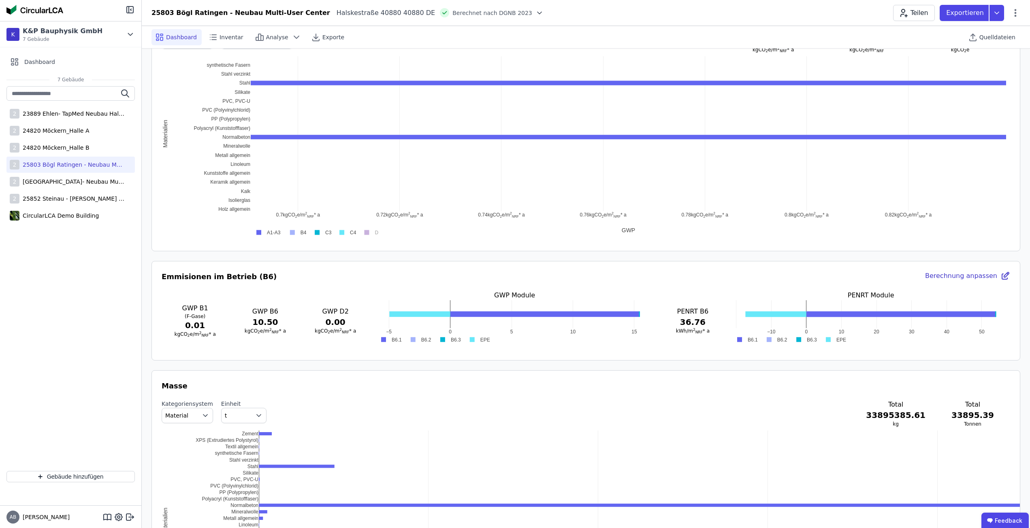
scroll to position [405, 0]
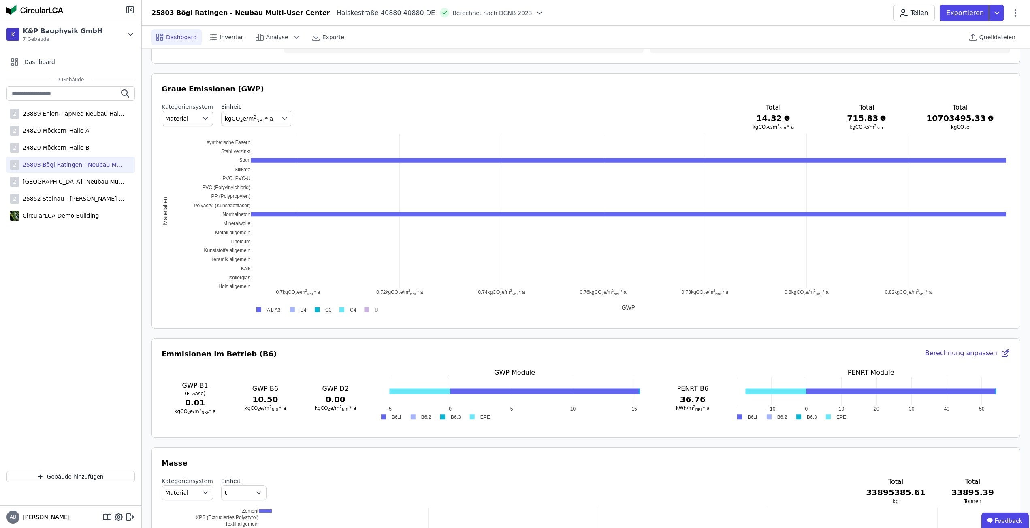
click at [201, 121] on icon "button" at bounding box center [205, 119] width 8 height 8
click at [194, 133] on li "Material" at bounding box center [187, 137] width 51 height 15
click at [225, 116] on span "kgCO 2 e/m 2 NRF * a" at bounding box center [249, 118] width 48 height 6
click at [231, 147] on li "kgCO 2 e/m 2 NRF" at bounding box center [257, 152] width 70 height 15
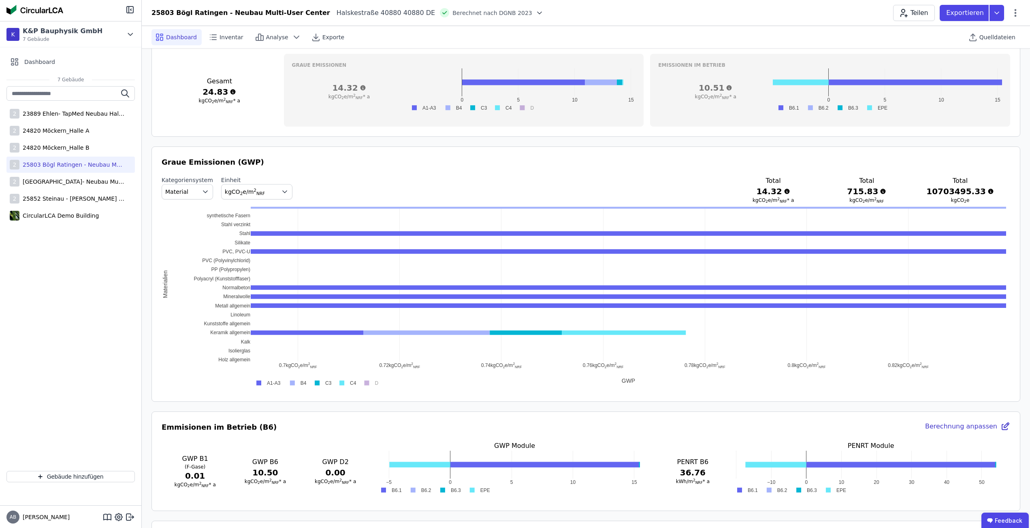
scroll to position [324, 0]
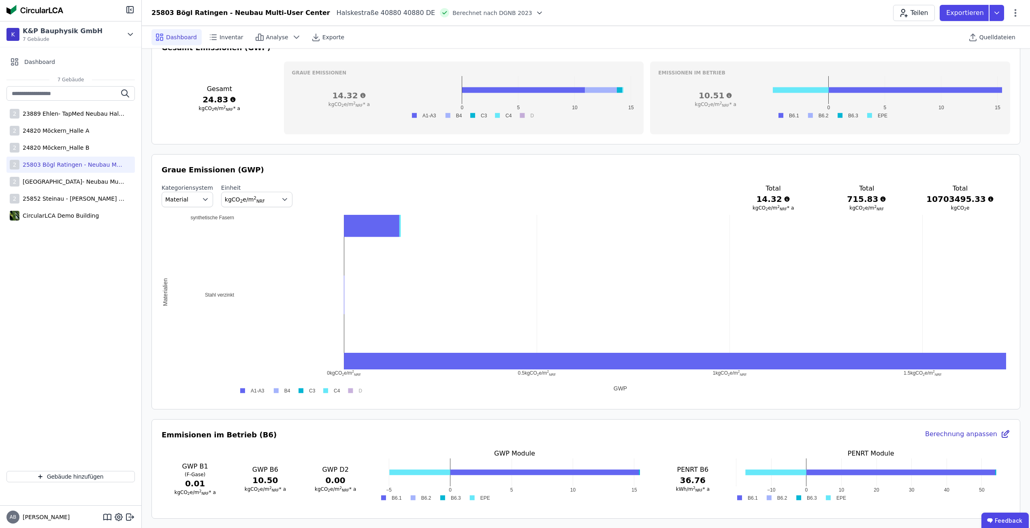
click at [790, 199] on h3 "14.32" at bounding box center [773, 199] width 68 height 11
click at [802, 195] on h3 "14.32" at bounding box center [773, 199] width 68 height 11
click at [210, 220] on div "0 kgCO ​ 2 ​ e/m ​ 2 ​ ​ NRF ​ 0.5 kgCO ​ 2 ​ e/m ​ 2 ​ ​ NRF ​ 1 kgCO ​ 2 ​ e/…" at bounding box center [586, 306] width 848 height 182
click at [49, 183] on div "[GEOGRAPHIC_DATA]- Neubau Multi-User Center" at bounding box center [71, 182] width 105 height 8
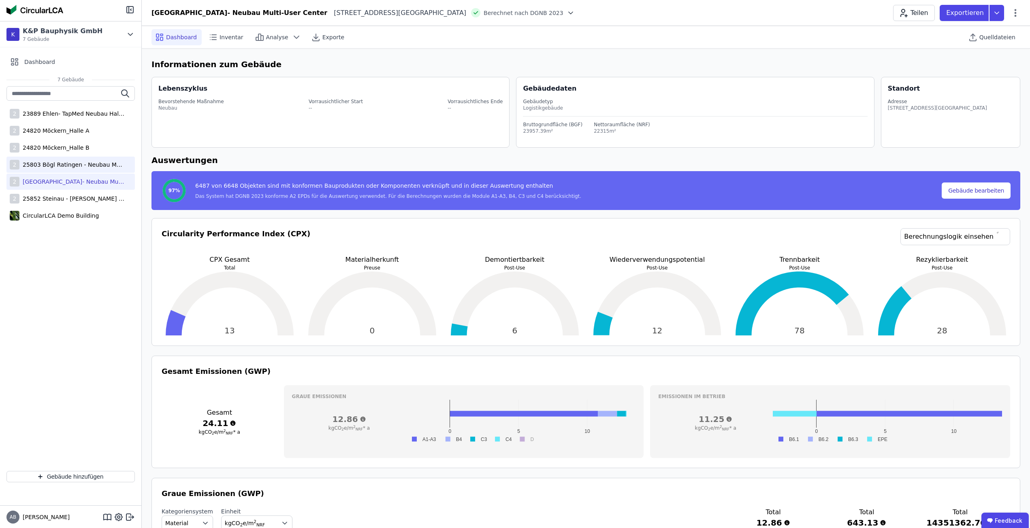
click at [56, 164] on div "25803 Bögl Ratingen - Neubau Multi-User Center" at bounding box center [71, 165] width 105 height 8
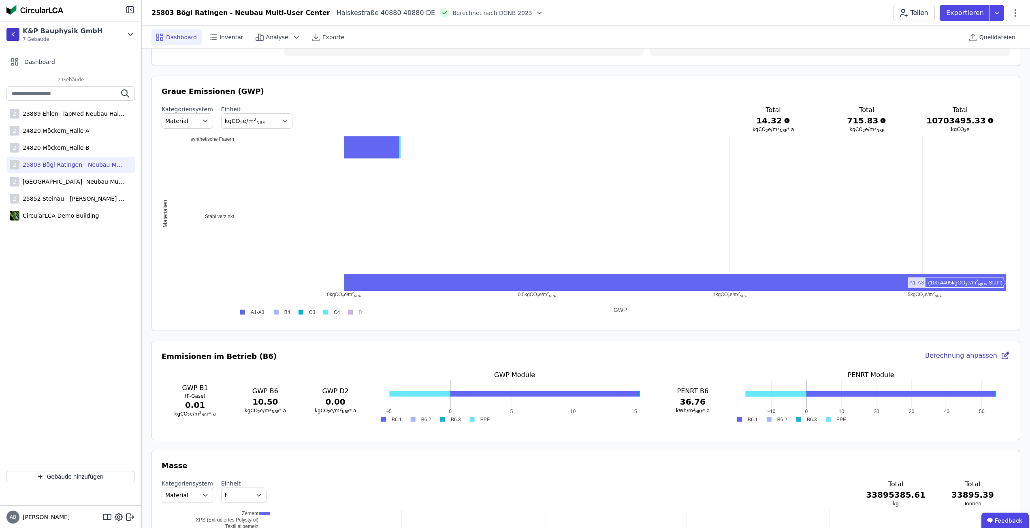
scroll to position [364, 0]
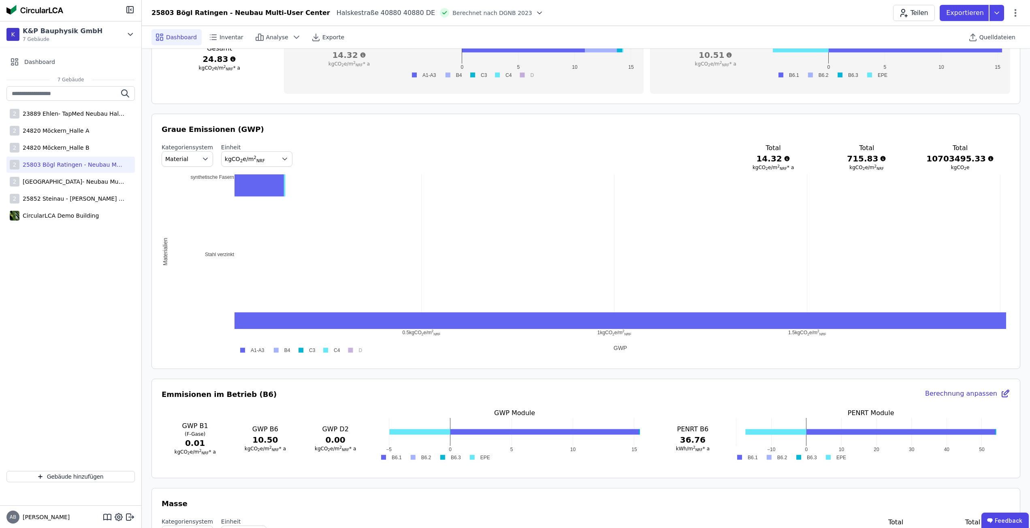
drag, startPoint x: 916, startPoint y: 334, endPoint x: 911, endPoint y: 318, distance: 16.8
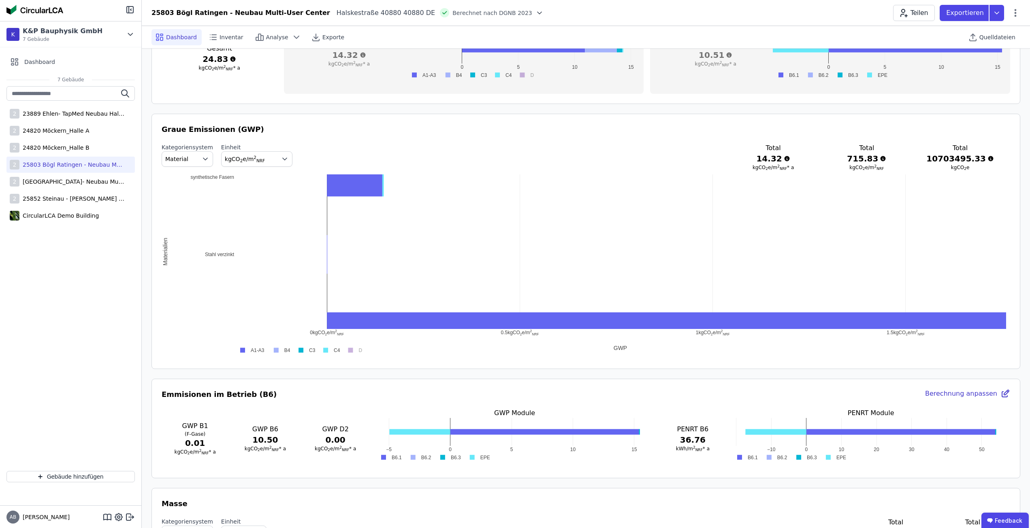
drag, startPoint x: 405, startPoint y: 281, endPoint x: 562, endPoint y: 290, distance: 157.8
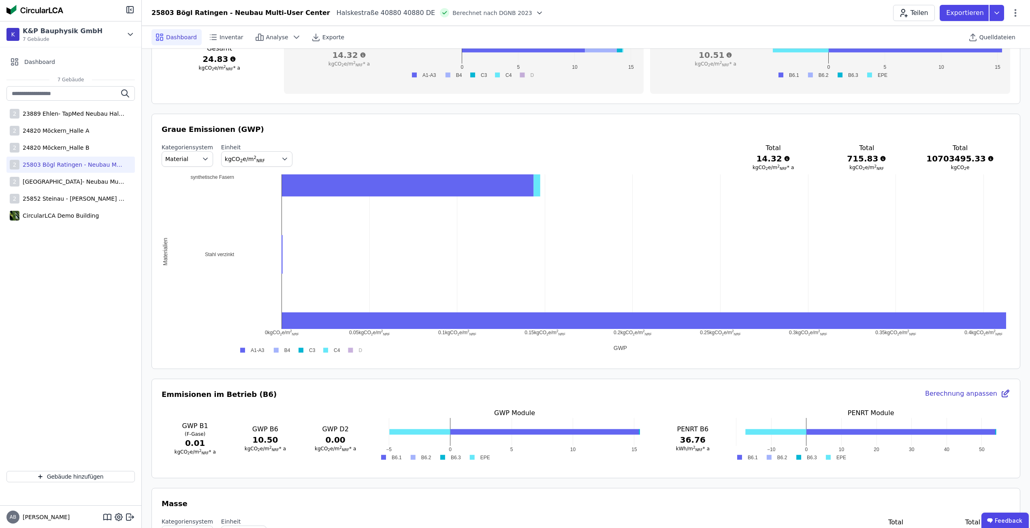
drag, startPoint x: 413, startPoint y: 334, endPoint x: 851, endPoint y: 338, distance: 438.6
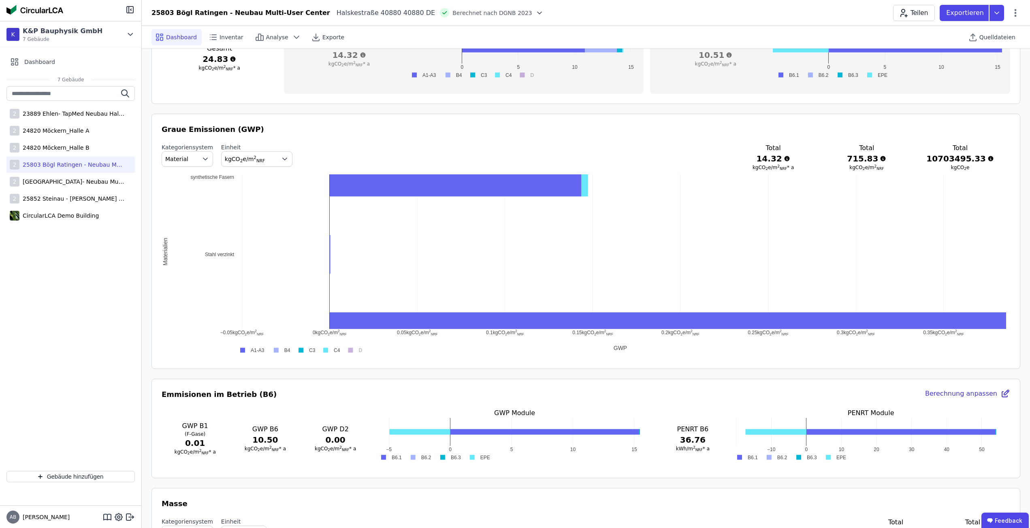
drag, startPoint x: 465, startPoint y: 335, endPoint x: 855, endPoint y: 341, distance: 389.6
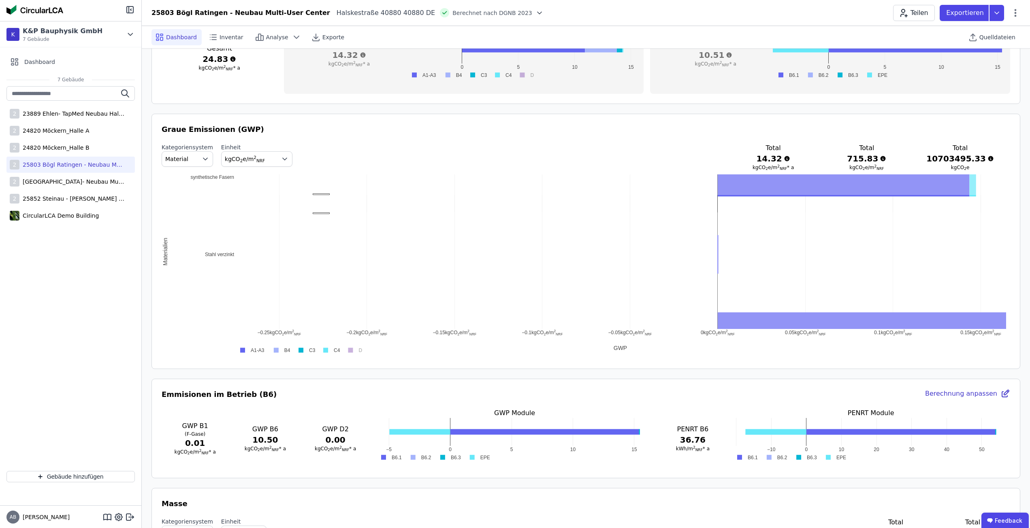
drag, startPoint x: 321, startPoint y: 195, endPoint x: 324, endPoint y: 213, distance: 17.6
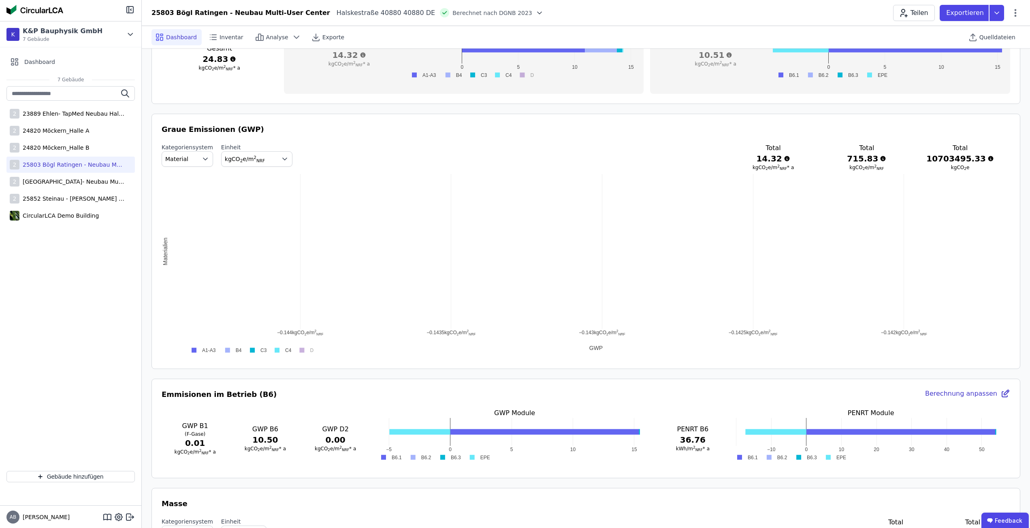
drag, startPoint x: 364, startPoint y: 198, endPoint x: 492, endPoint y: 256, distance: 141.5
drag, startPoint x: 447, startPoint y: 214, endPoint x: 560, endPoint y: 285, distance: 133.6
click at [163, 259] on div "−0.14365 kgCO ​ 2 ​ e/m ​ 2 ​ ​ NRF ​ −0.14364 kgCO ​ 2 ​ e/m ​ 2 ​ ​ NRF ​ −0.…" at bounding box center [586, 265] width 848 height 182
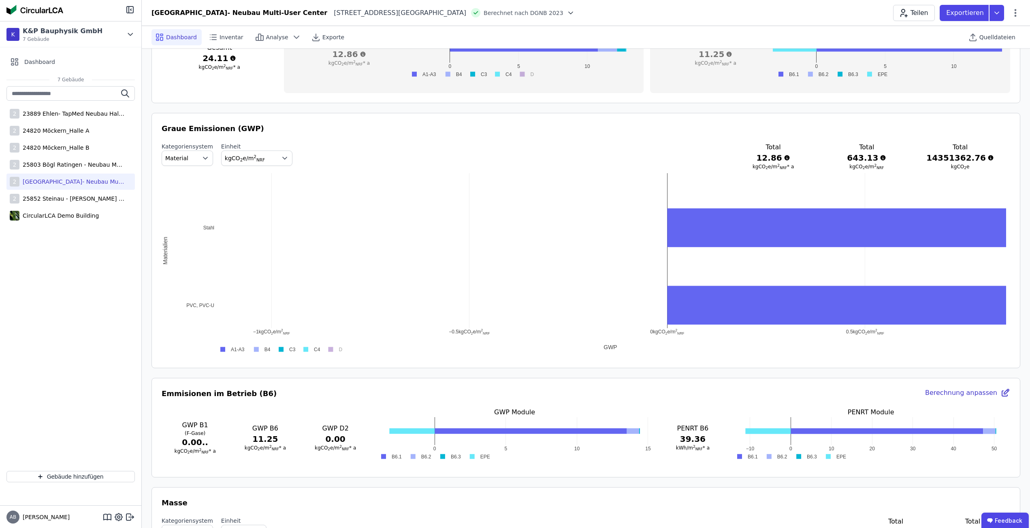
scroll to position [364, 0]
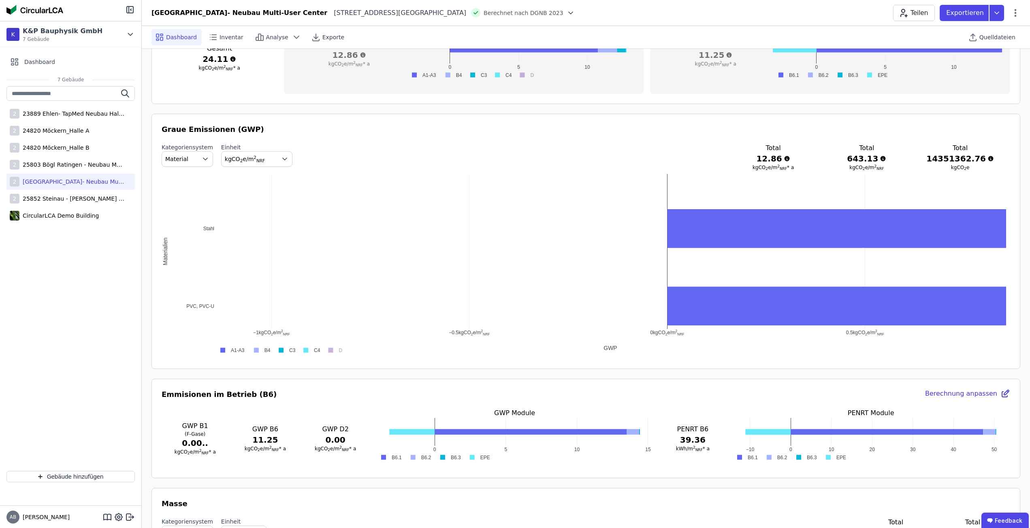
drag, startPoint x: 980, startPoint y: 153, endPoint x: 974, endPoint y: 155, distance: 6.8
click at [981, 153] on h3 "Total" at bounding box center [960, 148] width 68 height 10
click at [790, 160] on icon at bounding box center [787, 159] width 6 height 6
click at [190, 168] on div "Kategoriensystem Material" at bounding box center [187, 157] width 51 height 28
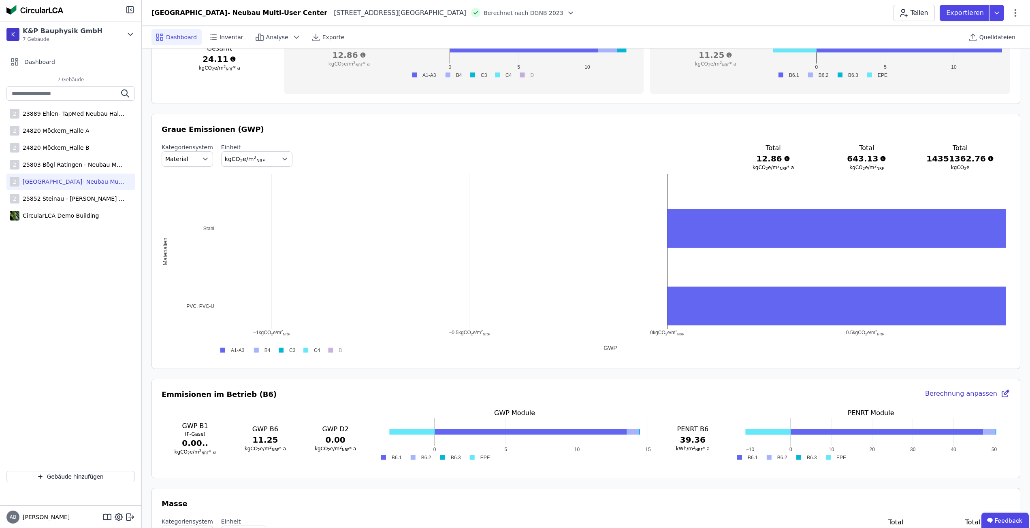
click at [190, 164] on button "Material" at bounding box center [187, 158] width 51 height 15
click at [191, 191] on span "IFC Entity" at bounding box center [181, 192] width 27 height 8
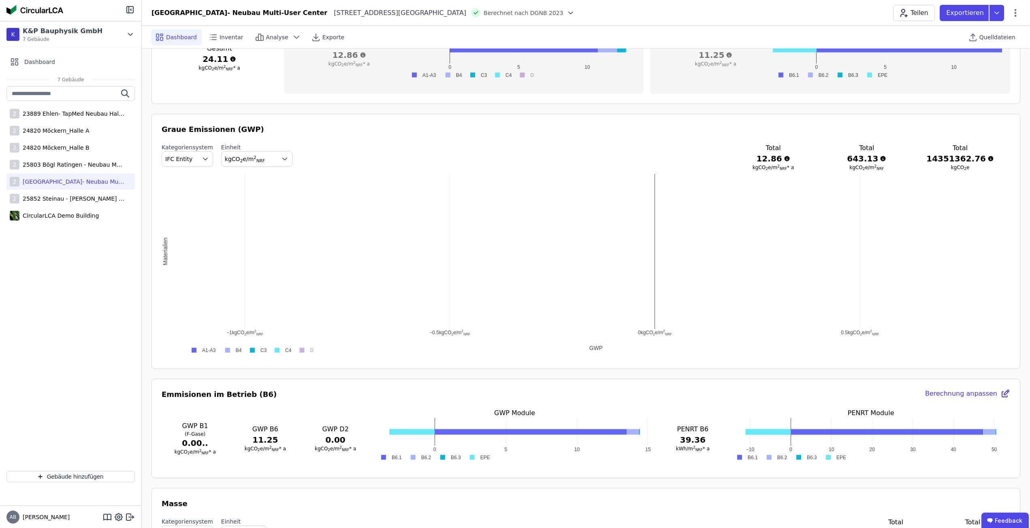
click at [256, 159] on sub "NRF" at bounding box center [260, 160] width 9 height 5
click at [248, 205] on div "kgCO 2 e" at bounding box center [257, 207] width 58 height 8
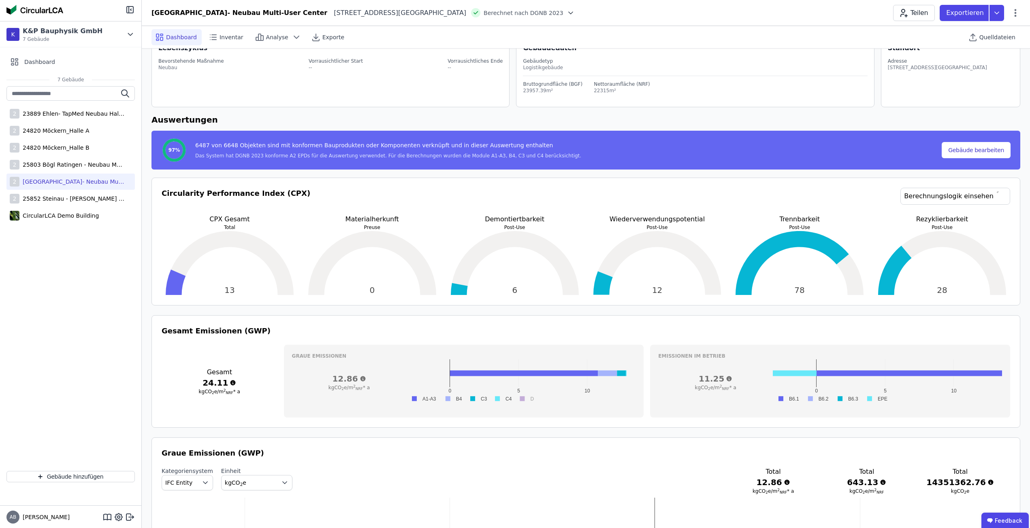
scroll to position [0, 0]
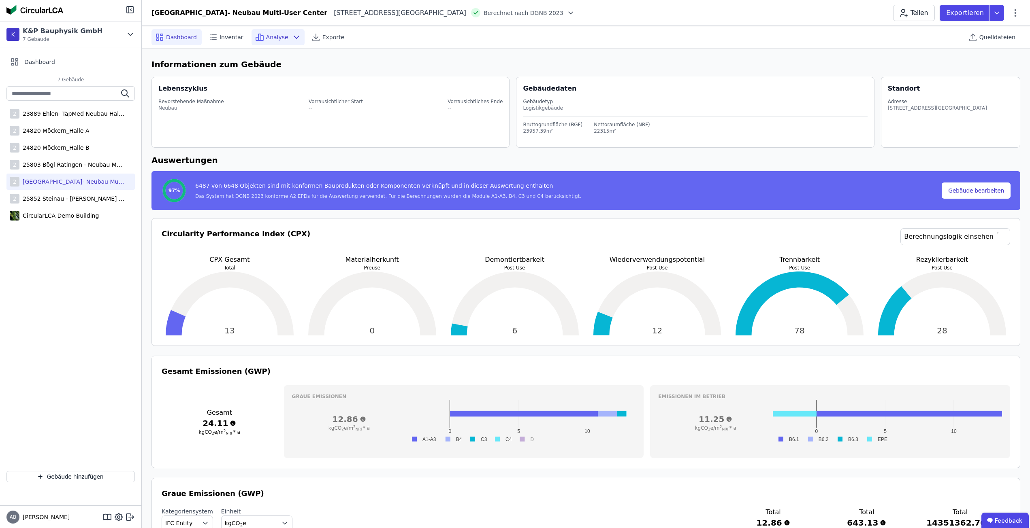
click at [280, 42] on div "Analyse" at bounding box center [277, 37] width 53 height 16
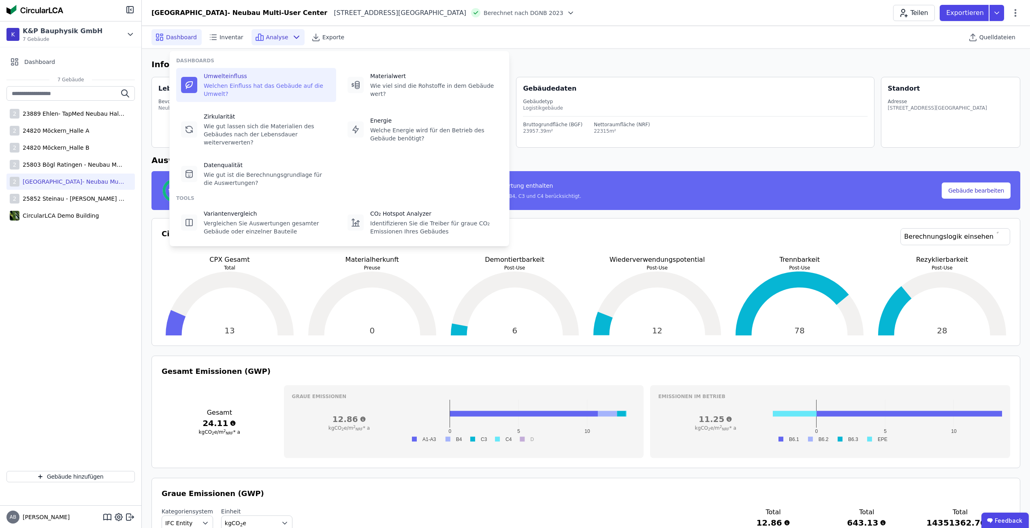
click at [279, 71] on div "Umwelteinfluss Welchen Einfluss hat das Gebäude auf die Umwelt?" at bounding box center [256, 85] width 160 height 34
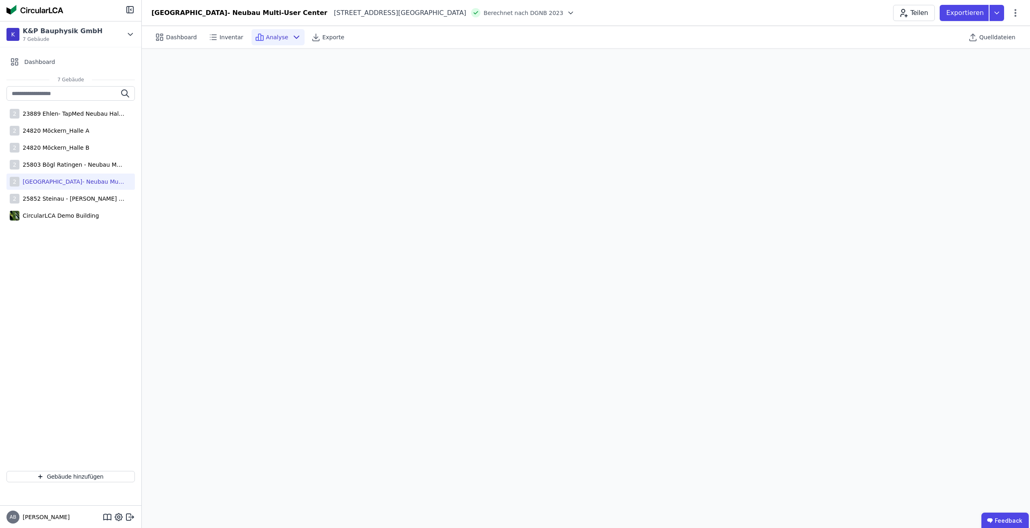
click at [266, 36] on span "Analyse" at bounding box center [277, 37] width 22 height 8
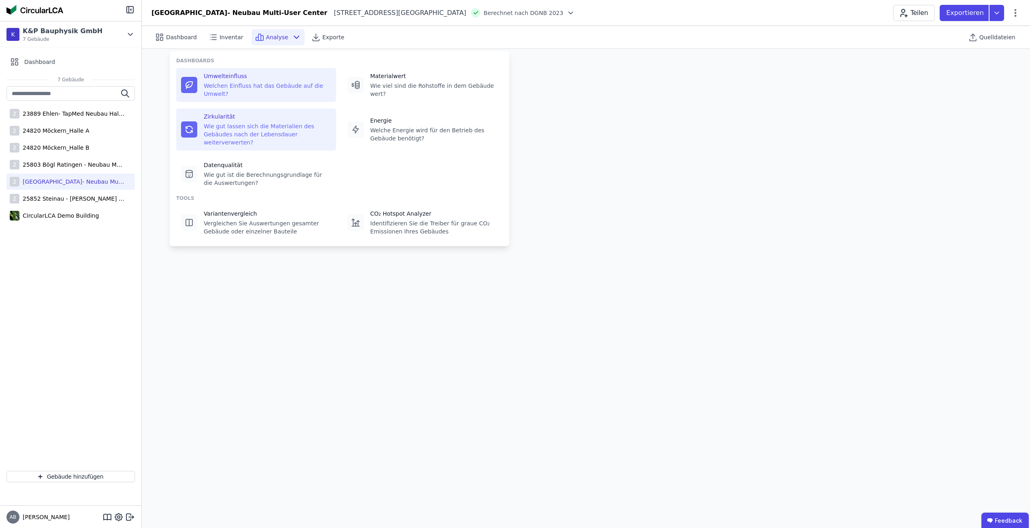
click at [276, 126] on div "Wie gut lassen sich die Materialien des Gebäudes nach der Lebensdauer weiterver…" at bounding box center [268, 134] width 128 height 24
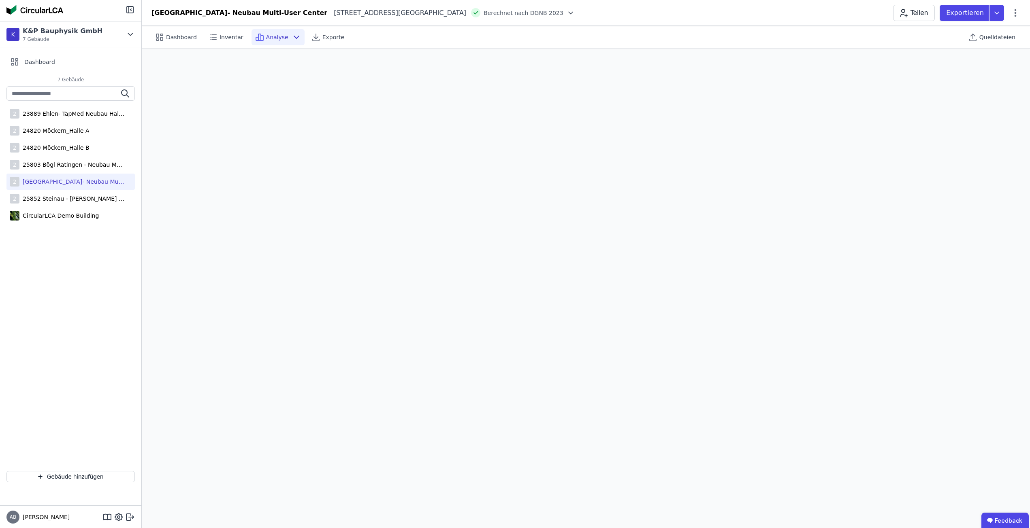
click at [279, 40] on span "Analyse" at bounding box center [277, 37] width 22 height 8
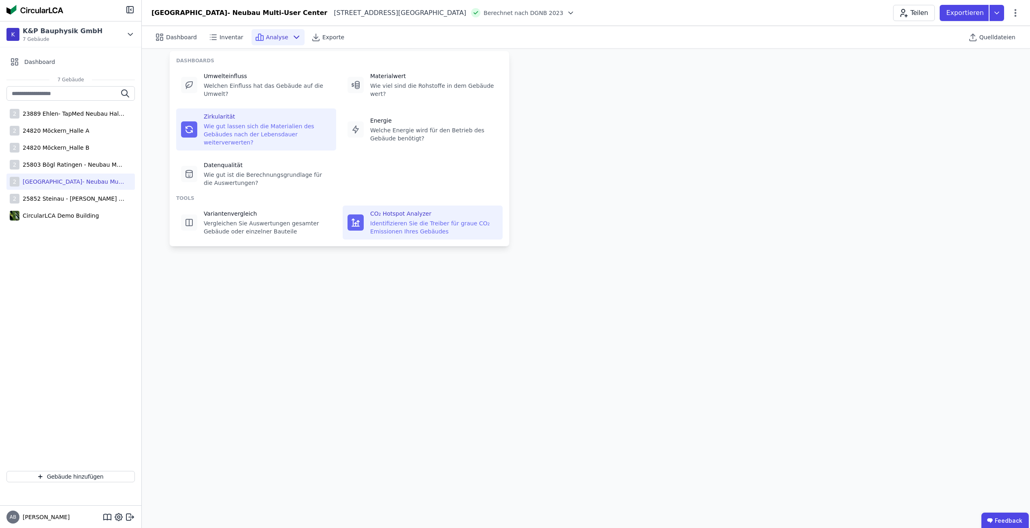
click at [402, 210] on div "CO₂ Hotspot Analyzer" at bounding box center [434, 214] width 128 height 8
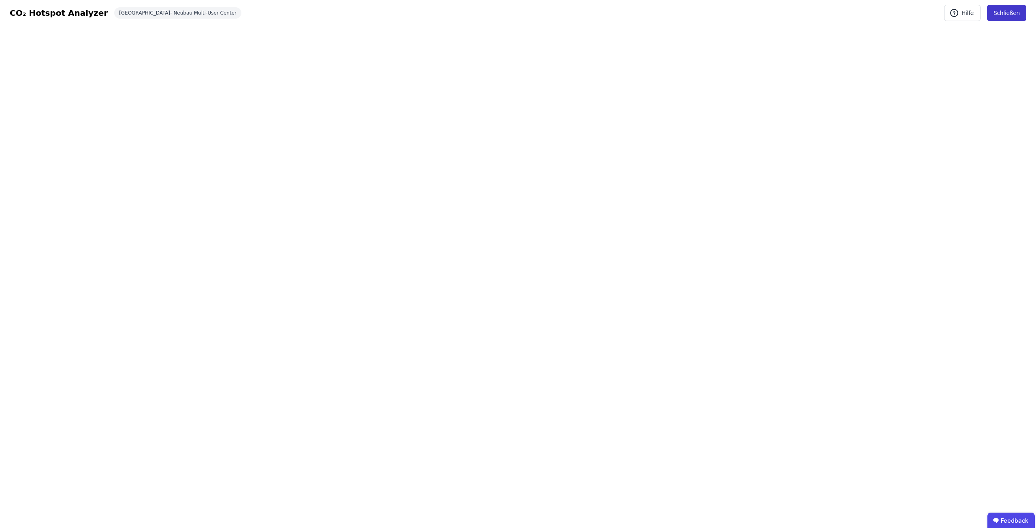
click at [1005, 13] on button "Schließen" at bounding box center [1006, 13] width 39 height 16
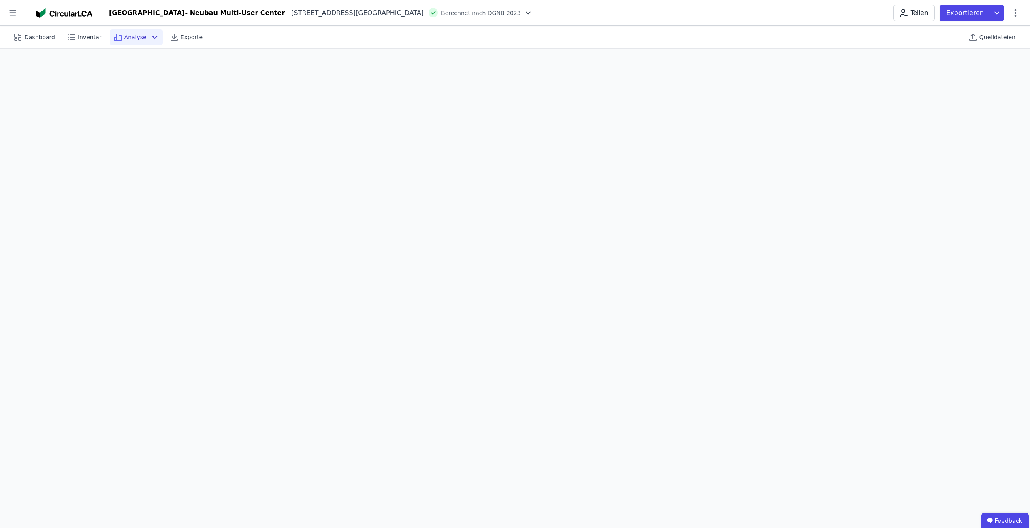
click at [125, 40] on span "Analyse" at bounding box center [135, 37] width 22 height 8
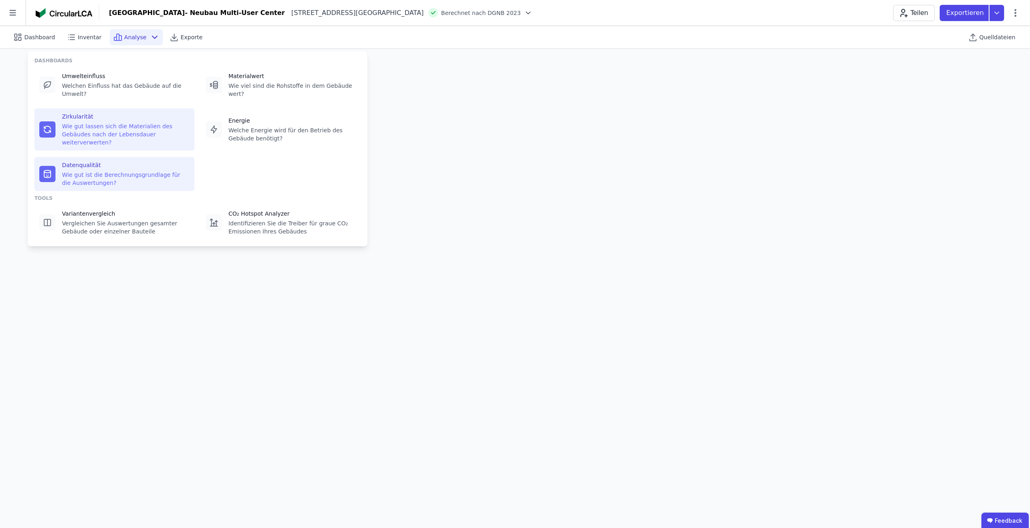
click at [112, 171] on div "Wie gut ist die Berechnungsgrundlage für die Auswertungen?" at bounding box center [126, 179] width 128 height 16
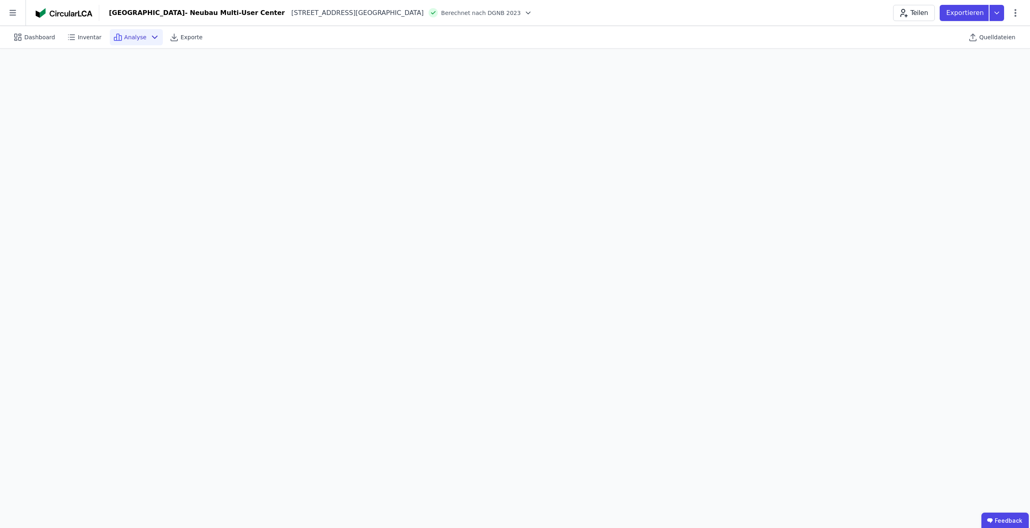
click at [124, 40] on span "Analyse" at bounding box center [135, 37] width 22 height 8
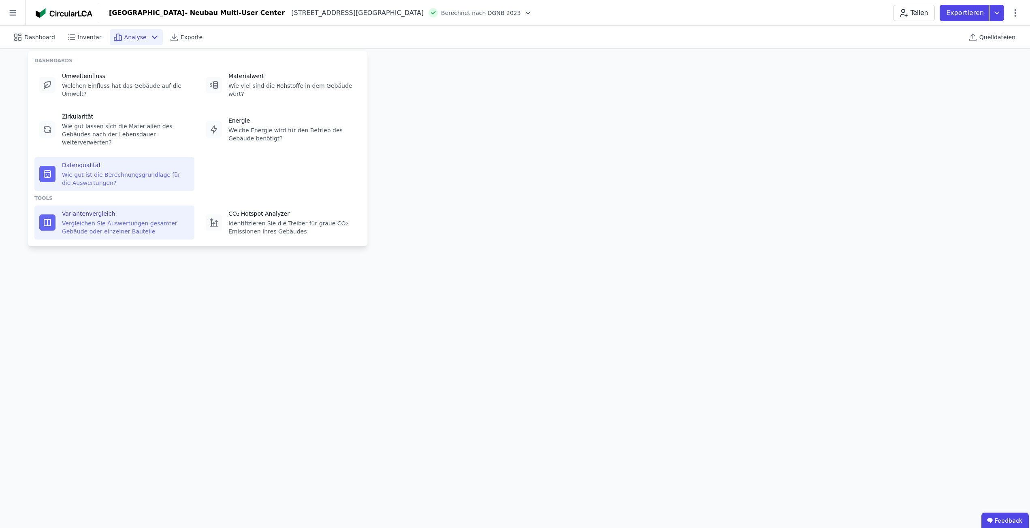
click at [117, 210] on div "Variantenvergleich" at bounding box center [126, 214] width 128 height 8
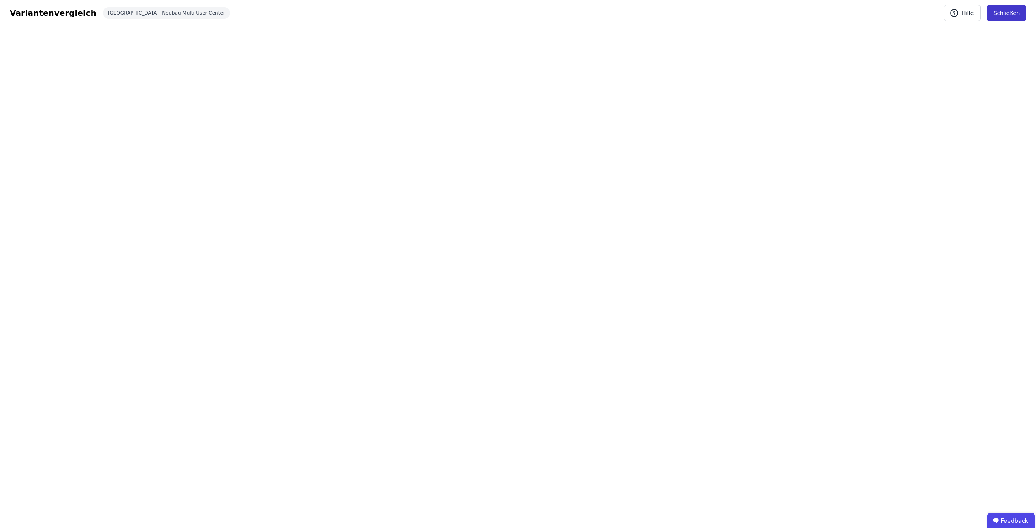
click at [1023, 13] on button "Schließen" at bounding box center [1006, 13] width 39 height 16
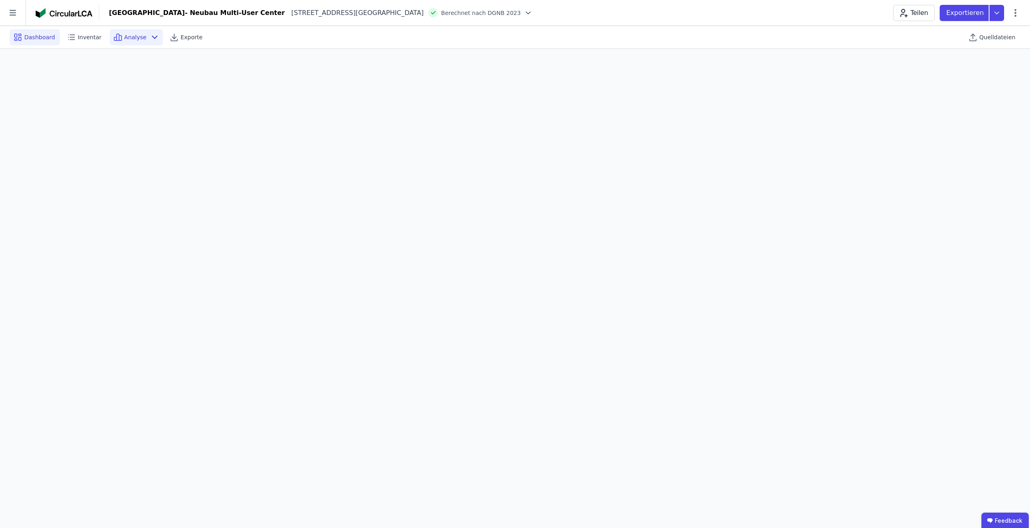
click at [45, 43] on div "Dashboard" at bounding box center [35, 37] width 50 height 16
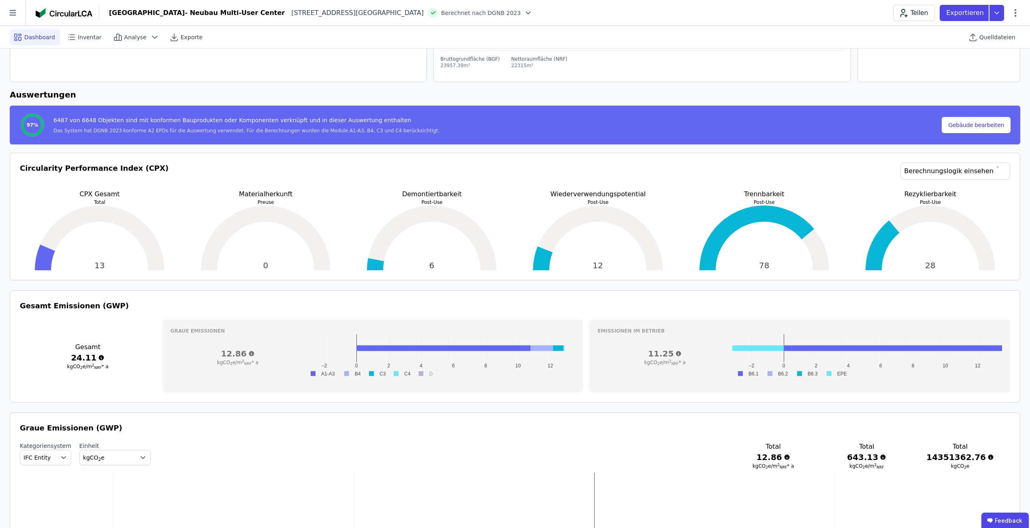
scroll to position [202, 0]
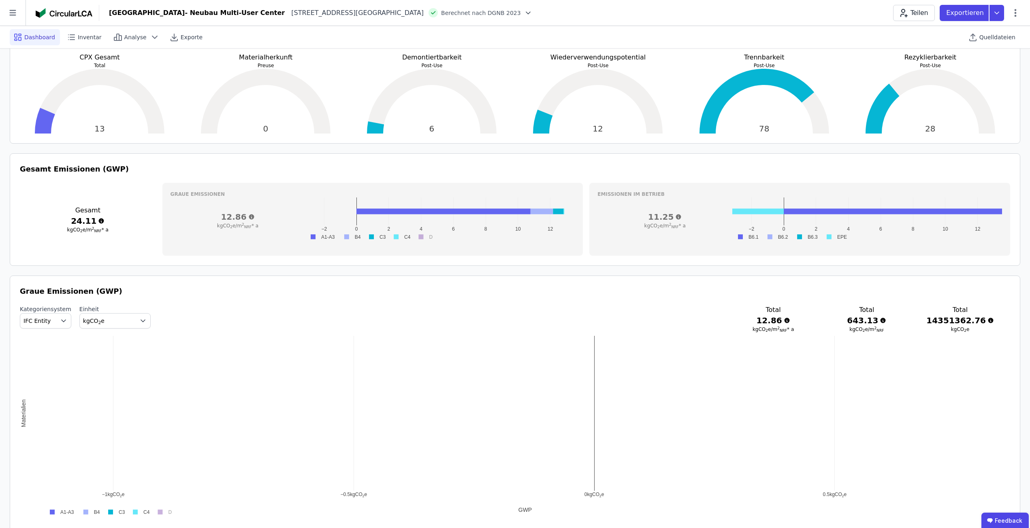
click at [21, 412] on div "−1 kgCO ​ 2 ​ e −0.5 kgCO ​ 2 ​ e 0 kgCO ​ 2 ​ e 0.5 kgCO ​ 2 ​ e A1-A3 B4 C3 C…" at bounding box center [515, 427] width 990 height 182
drag, startPoint x: 769, startPoint y: 497, endPoint x: 240, endPoint y: 488, distance: 529.8
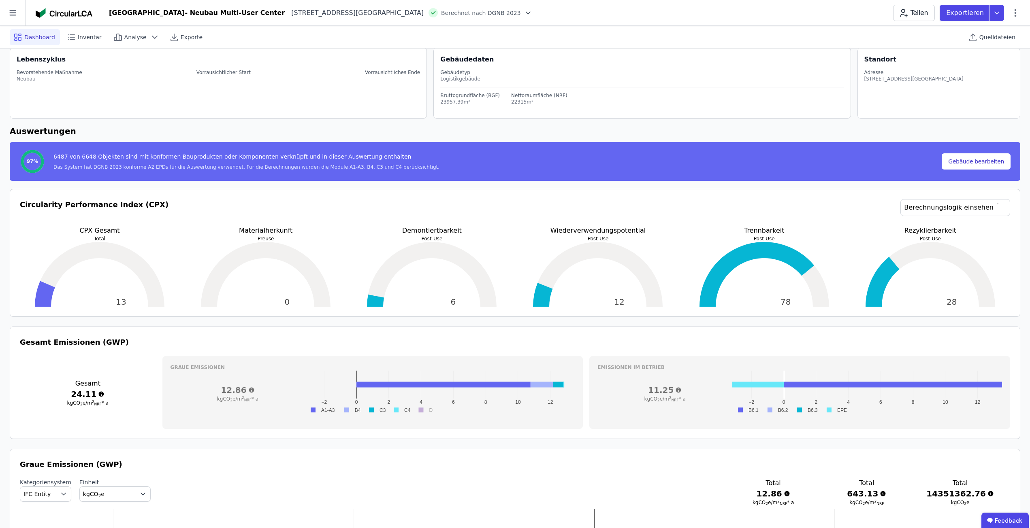
scroll to position [0, 0]
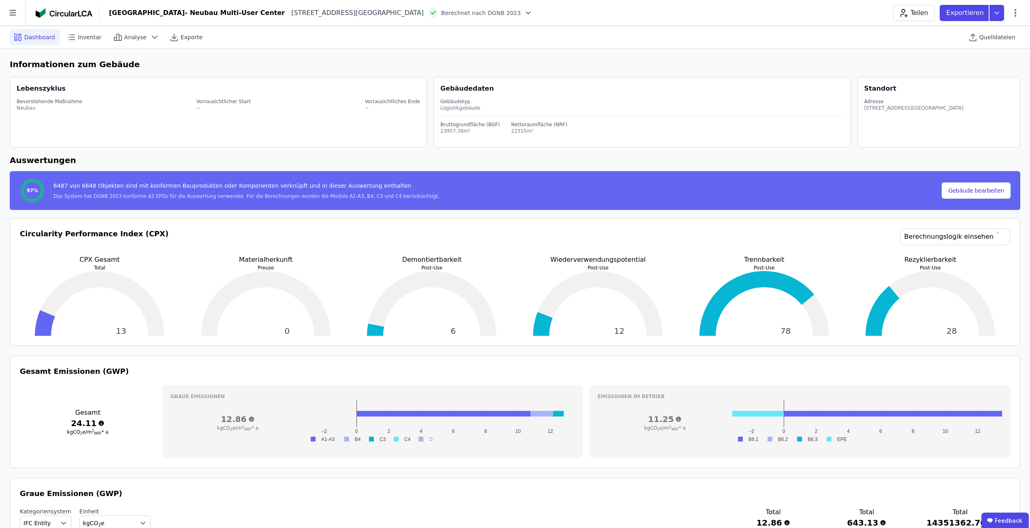
click at [789, 233] on div "Circularity Performance Index (CPX) Berechnungslogik einsehen" at bounding box center [515, 241] width 990 height 27
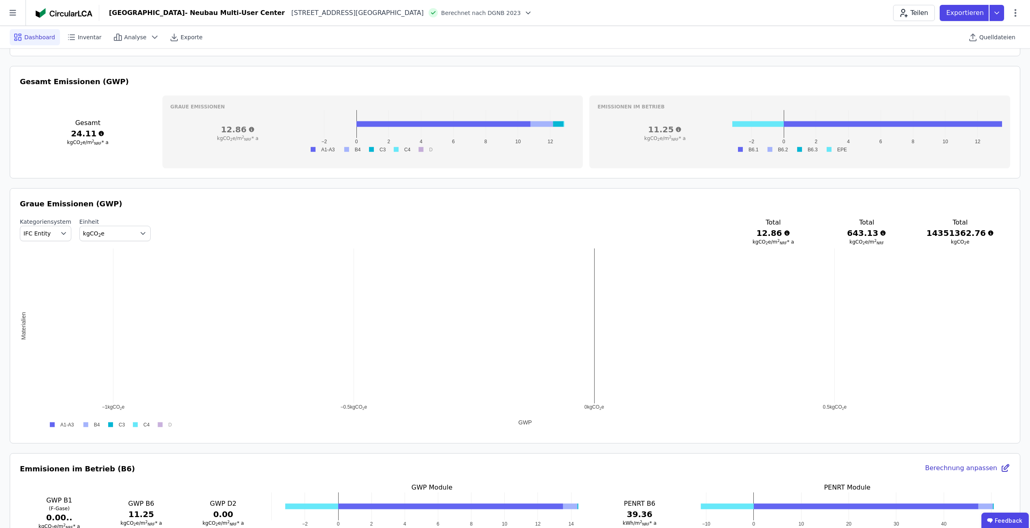
scroll to position [293, 0]
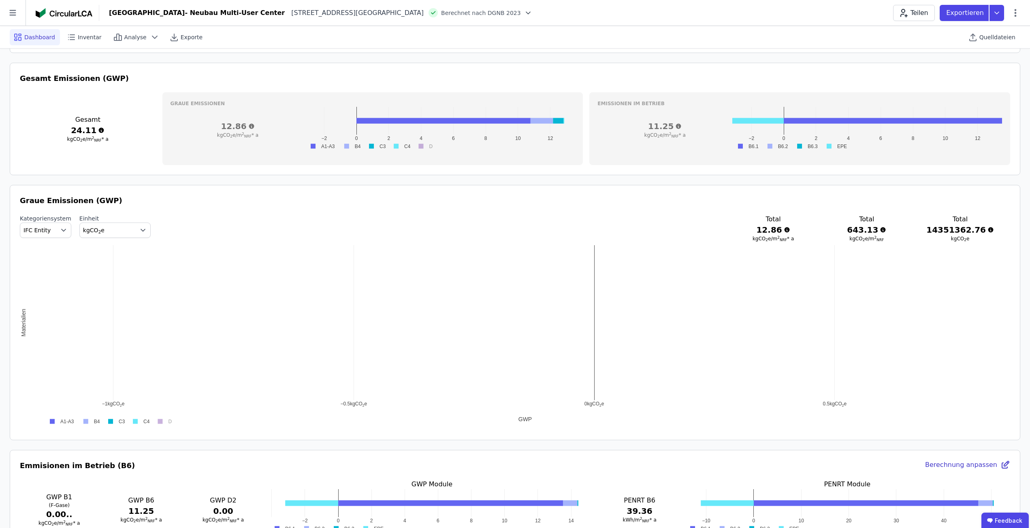
click at [793, 229] on h3 "12.86" at bounding box center [773, 229] width 68 height 11
click at [789, 230] on icon at bounding box center [786, 230] width 5 height 5
click at [796, 232] on h3 "12.86" at bounding box center [773, 229] width 68 height 11
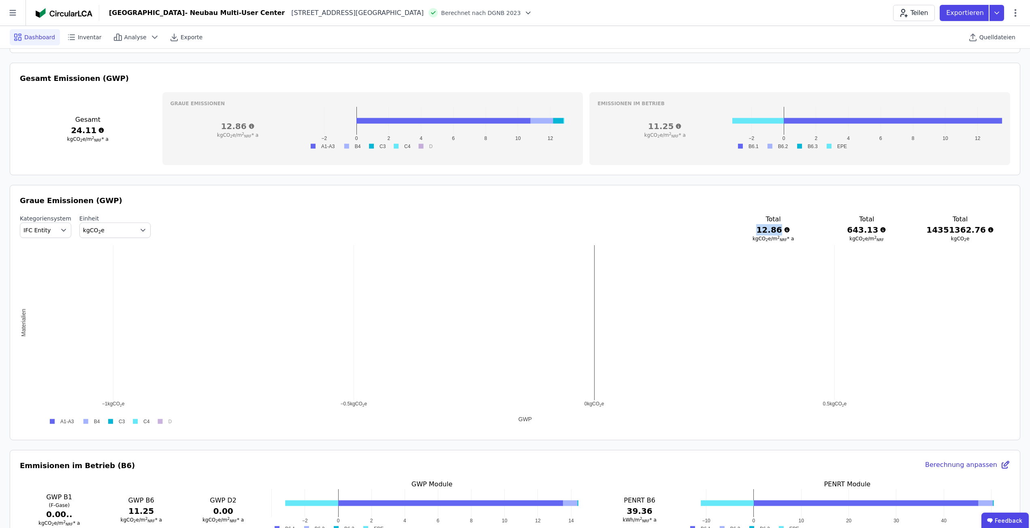
click at [796, 232] on h3 "12.86" at bounding box center [773, 229] width 68 height 11
click at [884, 230] on h3 "643.13" at bounding box center [867, 229] width 68 height 11
click at [954, 229] on h3 "14351362.76" at bounding box center [960, 229] width 68 height 11
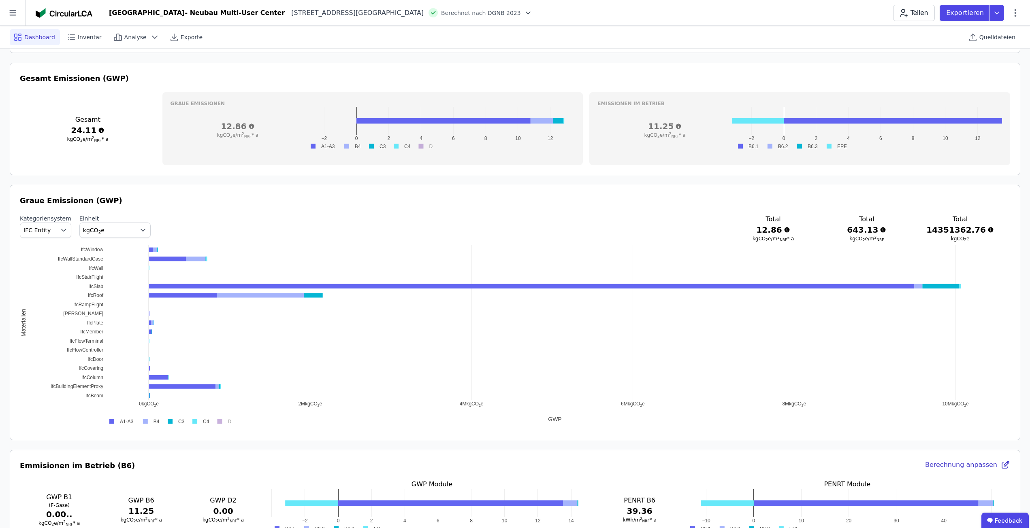
click at [644, 461] on div "Emmisionen im Betrieb (B6) Berechnung anpassen" at bounding box center [515, 465] width 990 height 11
click at [92, 254] on div "-1.144 0 kgCO ​ 2 ​ e 2M kgCO ​ 2 ​ e 4M kgCO ​ 2 ​ e 6M kgCO ​ 2 ​ e 8M kgCO ​…" at bounding box center [515, 336] width 990 height 182
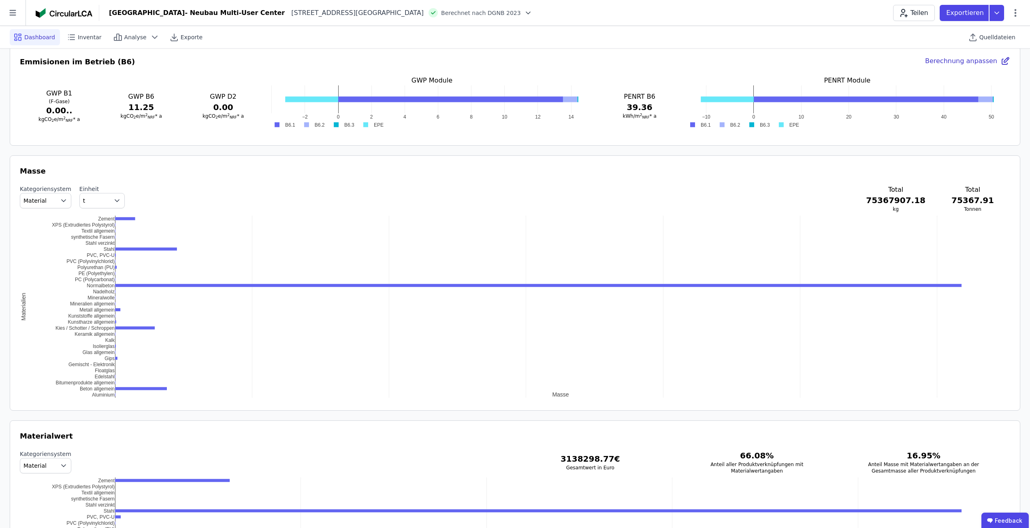
scroll to position [698, 0]
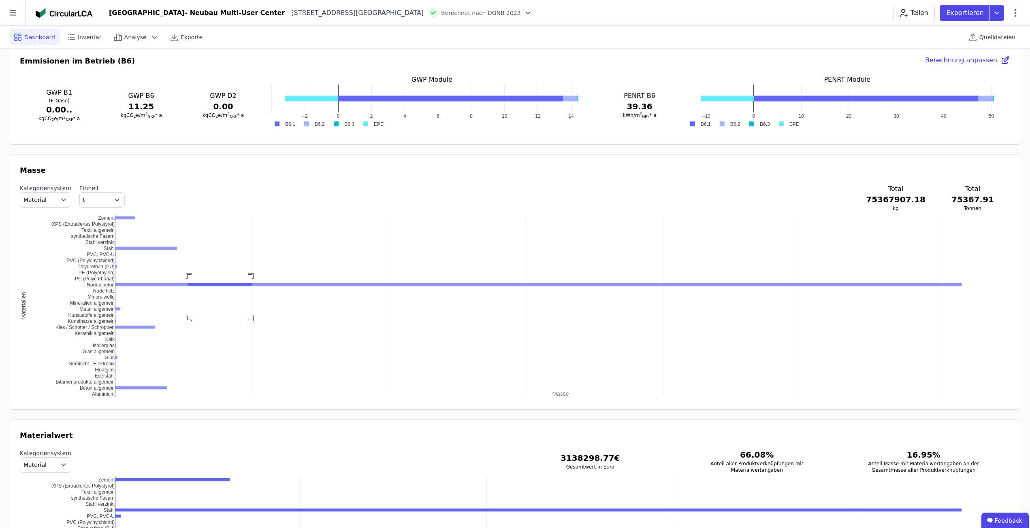
drag, startPoint x: 187, startPoint y: 275, endPoint x: 252, endPoint y: 320, distance: 78.5
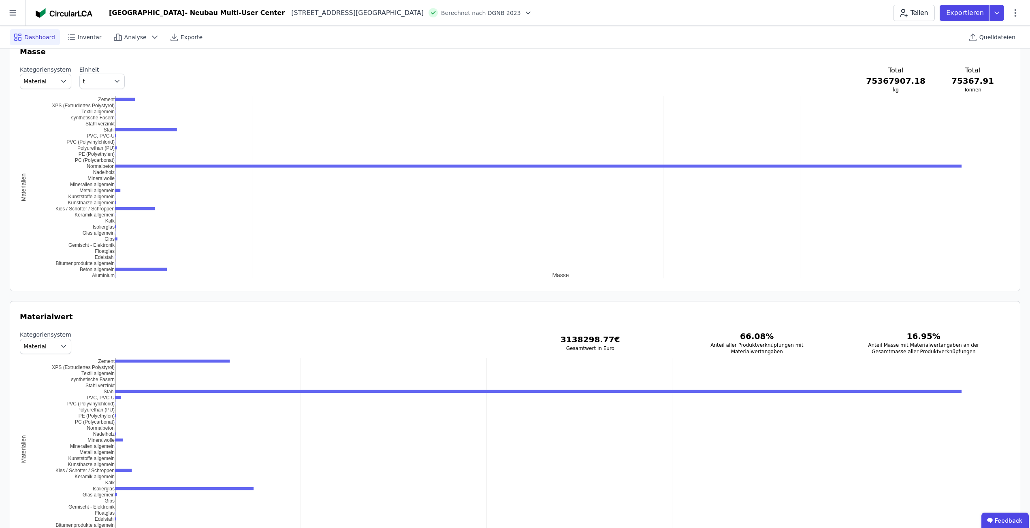
scroll to position [860, 0]
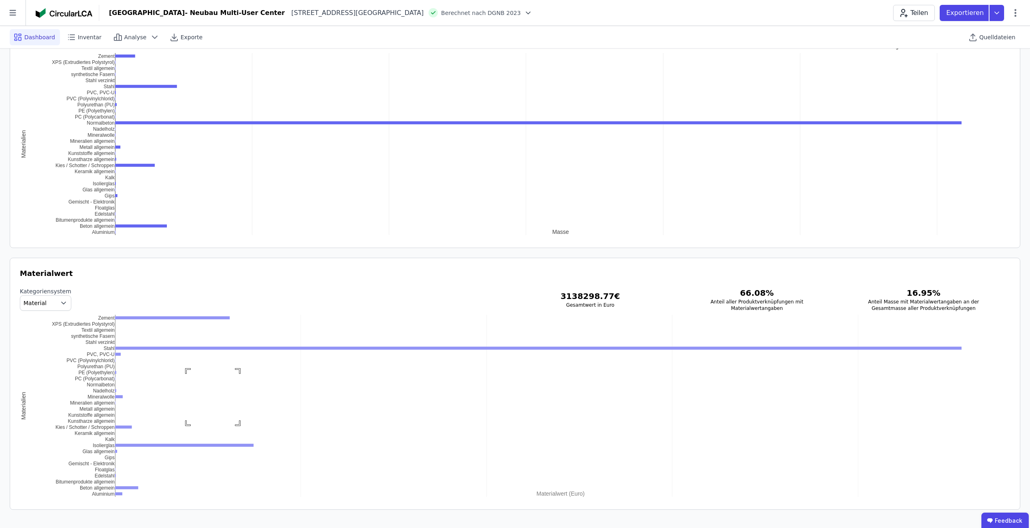
drag, startPoint x: 187, startPoint y: 369, endPoint x: 239, endPoint y: 424, distance: 75.6
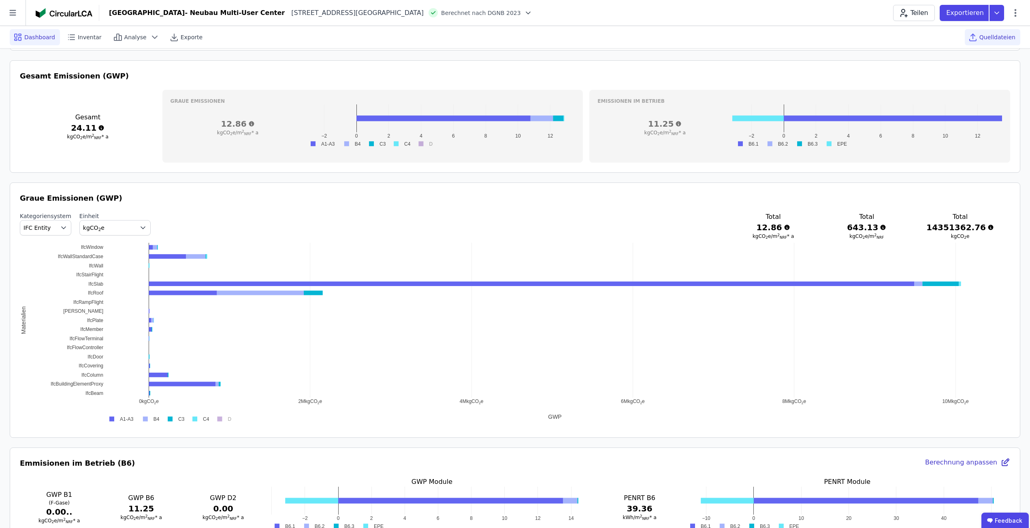
scroll to position [293, 0]
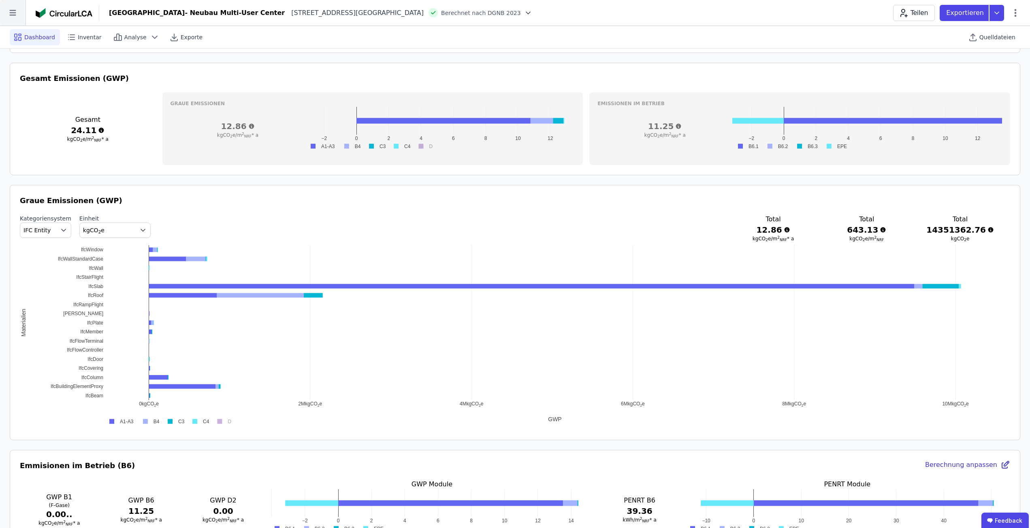
click at [16, 19] on icon at bounding box center [13, 13] width 26 height 26
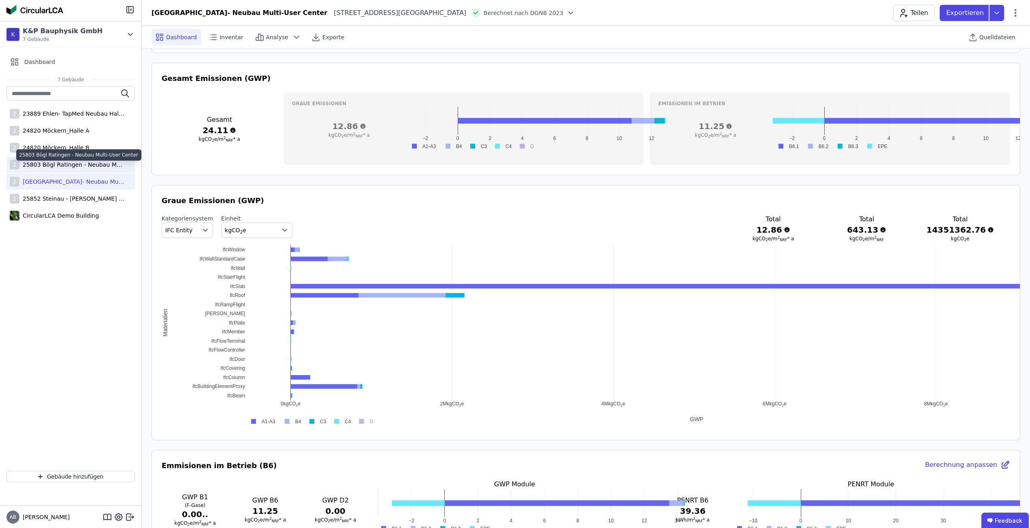
click at [85, 166] on div "25803 Bögl Ratingen - Neubau Multi-User Center" at bounding box center [71, 165] width 105 height 8
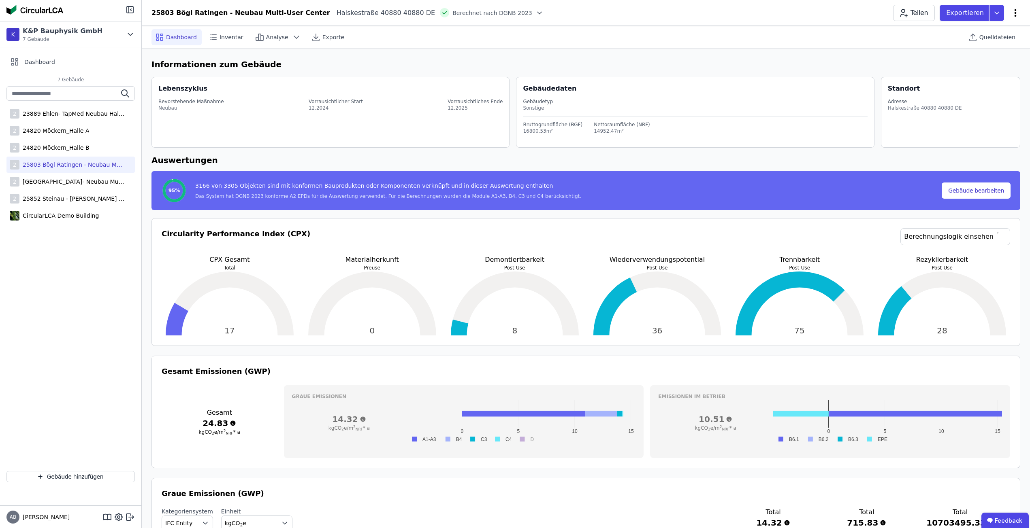
click at [1014, 9] on icon at bounding box center [1015, 13] width 10 height 10
click at [1003, 80] on span "Emissionen aus Betrieb" at bounding box center [980, 88] width 65 height 16
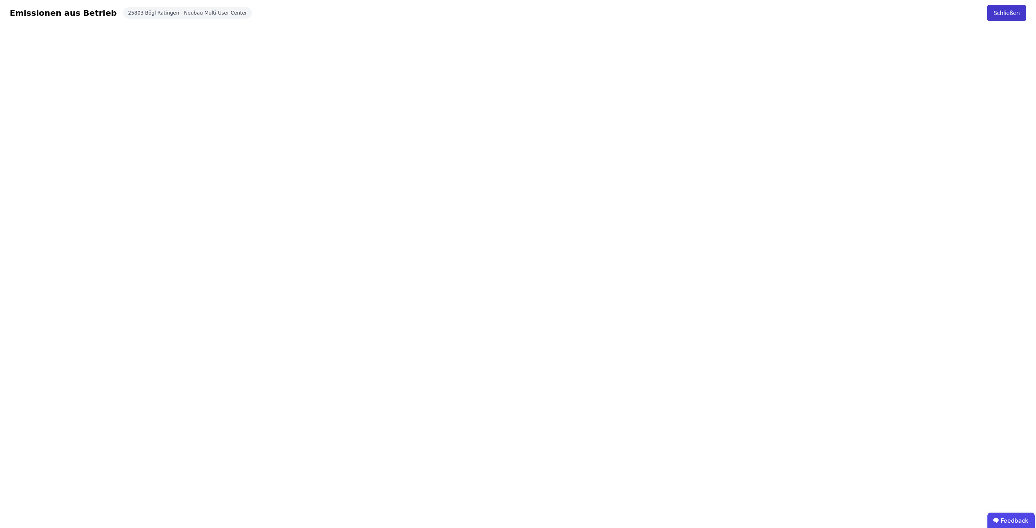
click at [1003, 9] on button "Schließen" at bounding box center [1006, 13] width 39 height 16
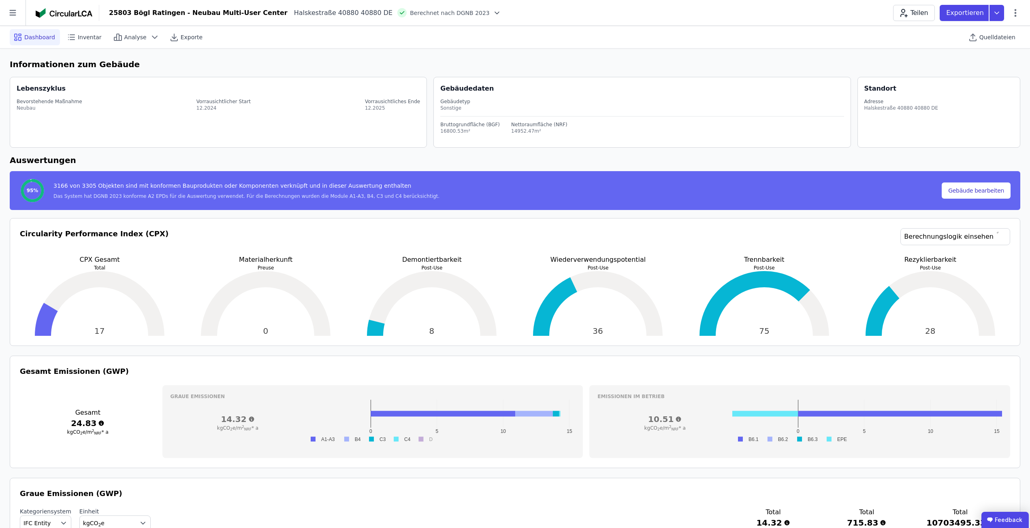
click at [993, 519] on icon at bounding box center [990, 520] width 6 height 5
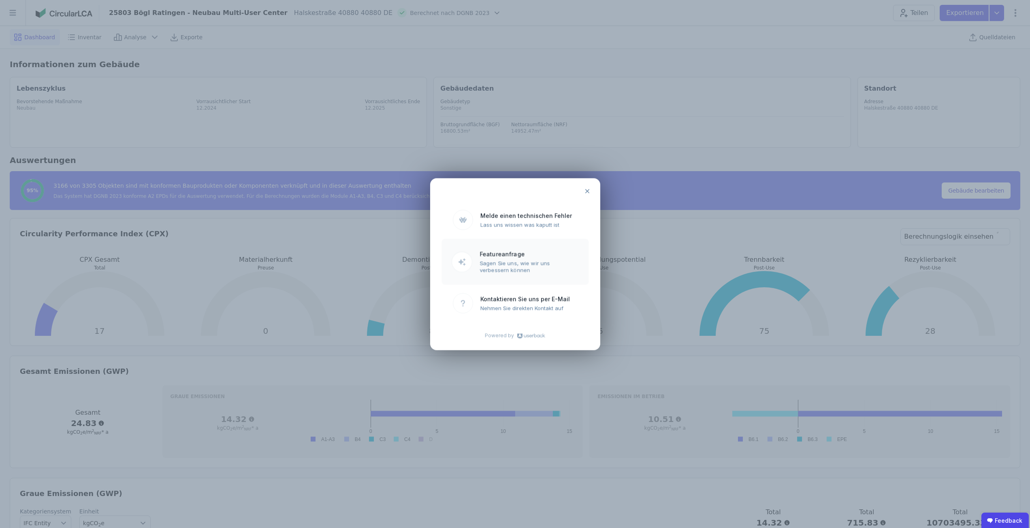
click at [498, 264] on ubdiv "Sagen Sie uns, wie wir uns verbessern können" at bounding box center [528, 266] width 99 height 13
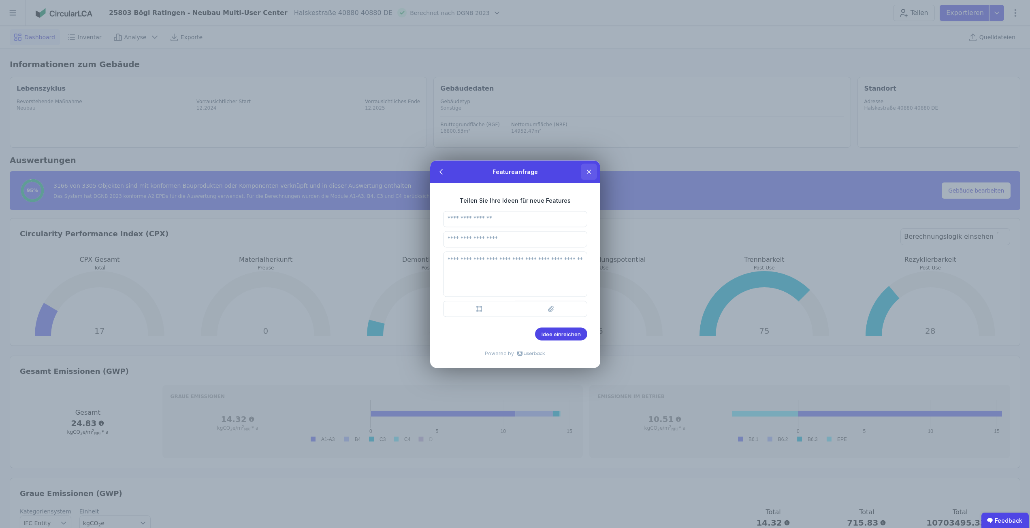
click at [590, 172] on icon at bounding box center [589, 171] width 6 height 6
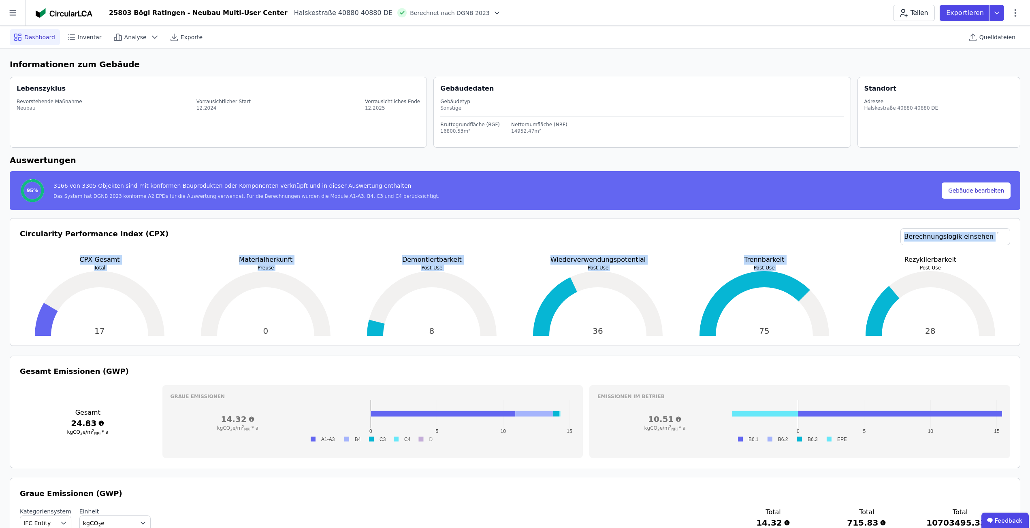
drag, startPoint x: 673, startPoint y: 228, endPoint x: 751, endPoint y: 273, distance: 89.8
click at [751, 273] on div "Circularity Performance Index (CPX) Berechnungslogik einsehen CPX Gesamt Total …" at bounding box center [515, 282] width 1010 height 128
click at [707, 242] on div "Circularity Performance Index (CPX) Berechnungslogik einsehen" at bounding box center [515, 241] width 990 height 27
